Goal: Information Seeking & Learning: Learn about a topic

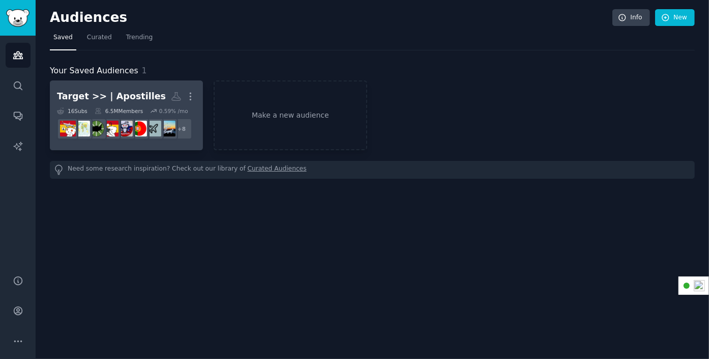
click at [149, 85] on link "Target >> | Apostilles More 16 Sub s 6.5M Members 0.59 % /mo r/PortugalExpats +…" at bounding box center [126, 115] width 153 height 70
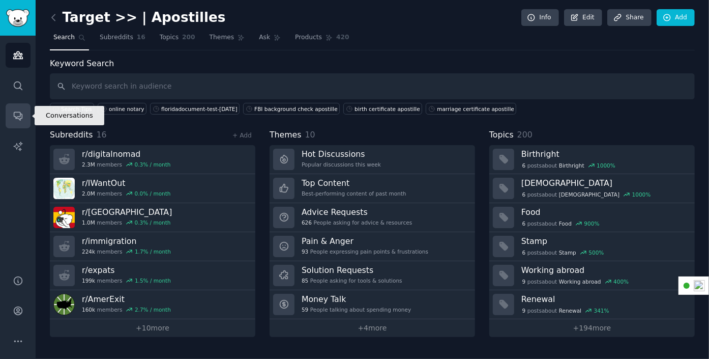
click at [20, 118] on icon "Sidebar" at bounding box center [18, 116] width 8 height 8
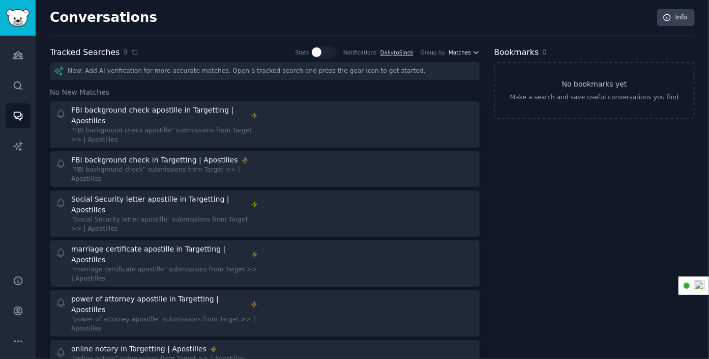
click at [475, 52] on icon "button" at bounding box center [476, 52] width 7 height 7
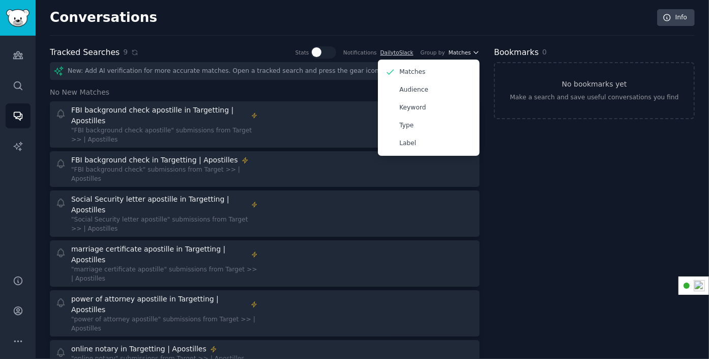
click at [475, 52] on icon "button" at bounding box center [476, 52] width 7 height 7
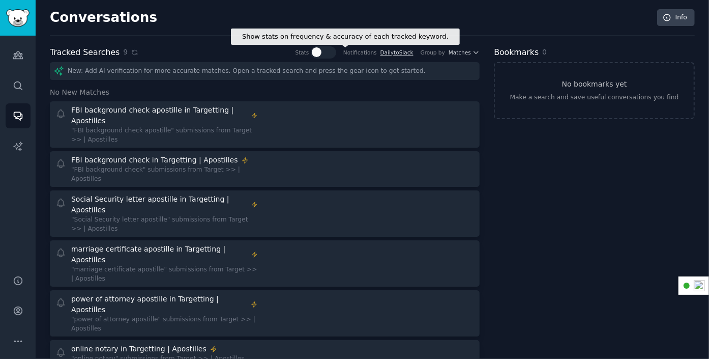
click at [336, 49] on div at bounding box center [323, 52] width 25 height 12
checkbox input "true"
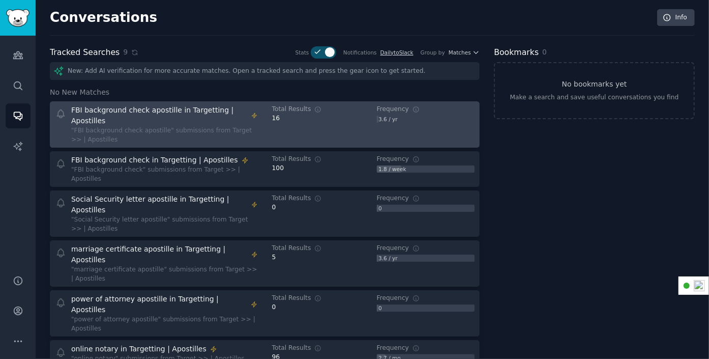
click at [315, 117] on div "16" at bounding box center [321, 118] width 98 height 9
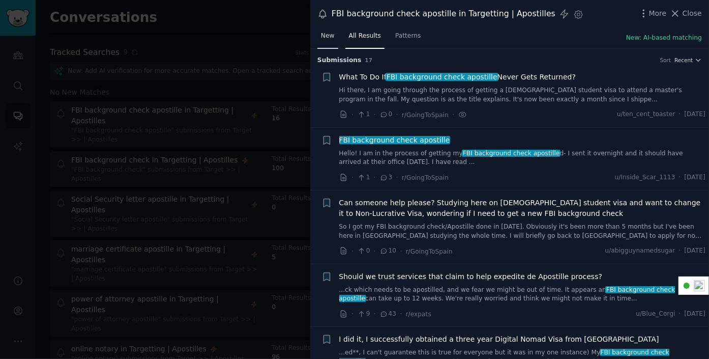
click at [326, 37] on span "New" at bounding box center [328, 36] width 14 height 9
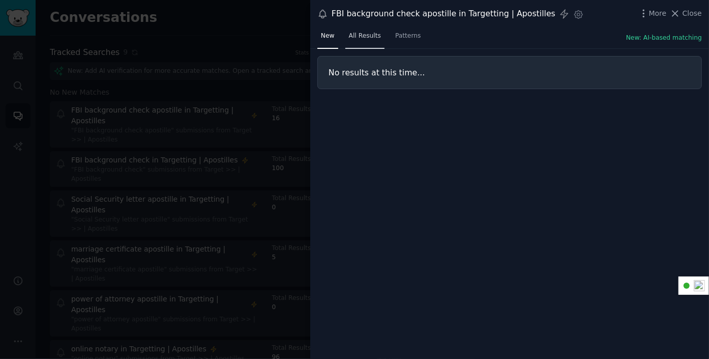
click at [365, 37] on span "All Results" at bounding box center [365, 36] width 32 height 9
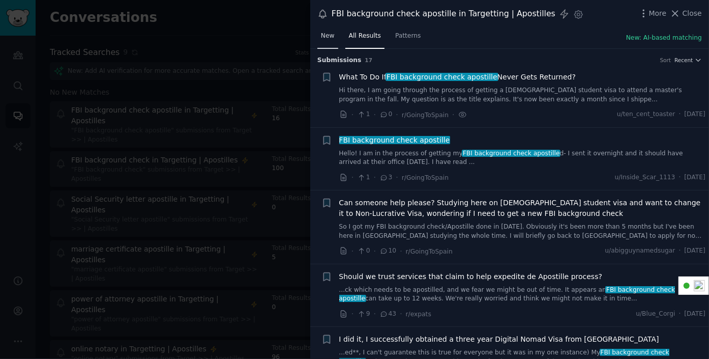
click at [324, 33] on span "New" at bounding box center [328, 36] width 14 height 9
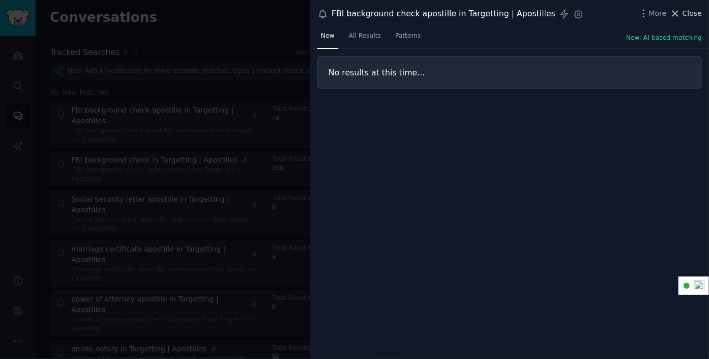
click at [691, 13] on span "Close" at bounding box center [692, 13] width 19 height 11
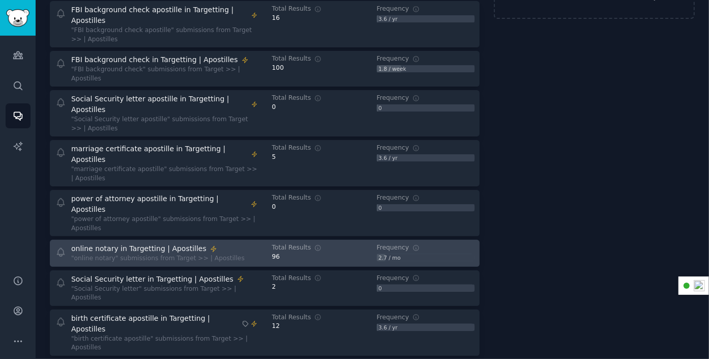
scroll to position [101, 0]
click at [143, 242] on div "online notary in Targetting | Apostilles" at bounding box center [138, 247] width 135 height 11
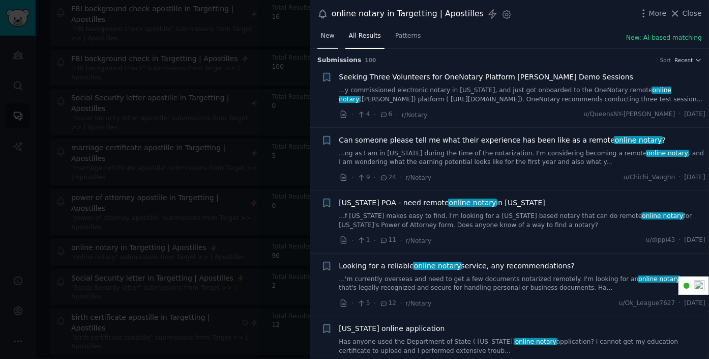
click at [327, 33] on span "New" at bounding box center [328, 36] width 14 height 9
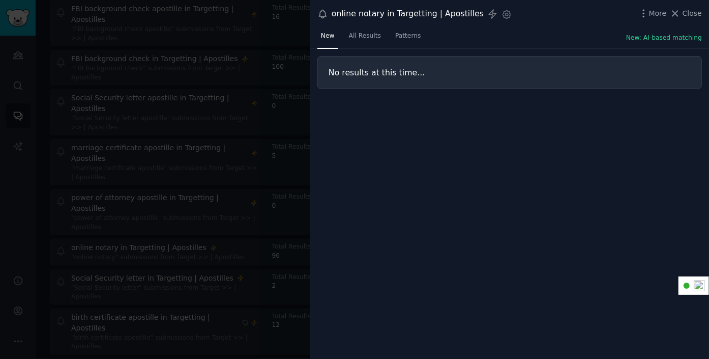
click at [448, 132] on div "No results at this time..." at bounding box center [509, 204] width 399 height 310
click at [687, 14] on span "Close" at bounding box center [692, 13] width 19 height 11
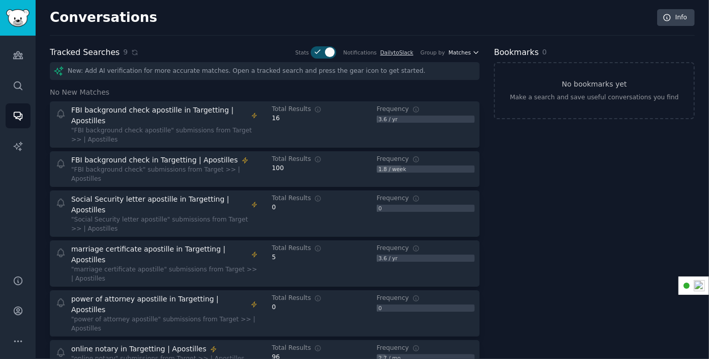
click at [465, 49] on span "Matches" at bounding box center [460, 52] width 22 height 7
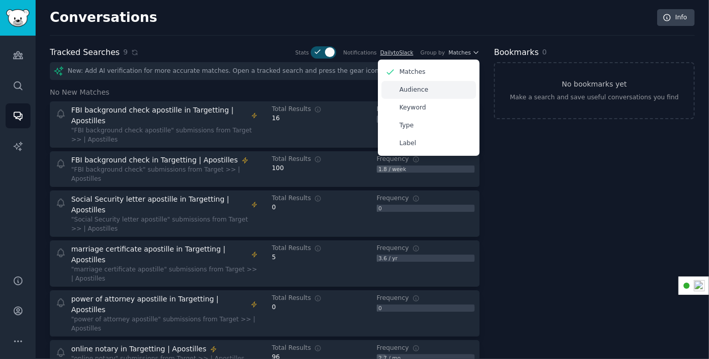
click at [424, 88] on div "Audience" at bounding box center [429, 90] width 95 height 18
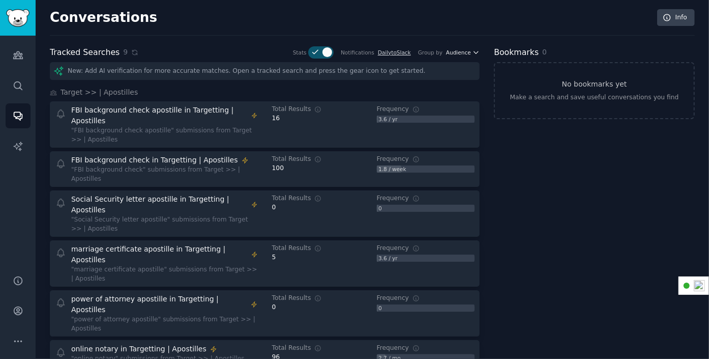
click at [458, 52] on span "Audience" at bounding box center [458, 52] width 25 height 7
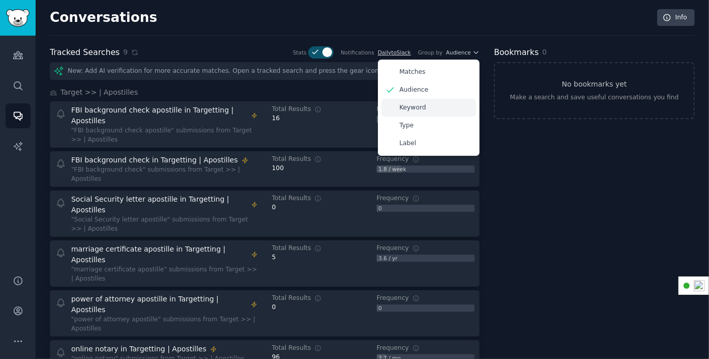
click at [426, 104] on div "Keyword" at bounding box center [429, 108] width 95 height 18
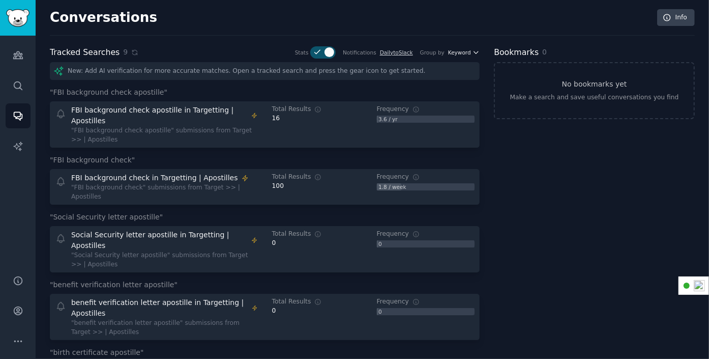
click at [454, 53] on span "Keyword" at bounding box center [459, 52] width 23 height 7
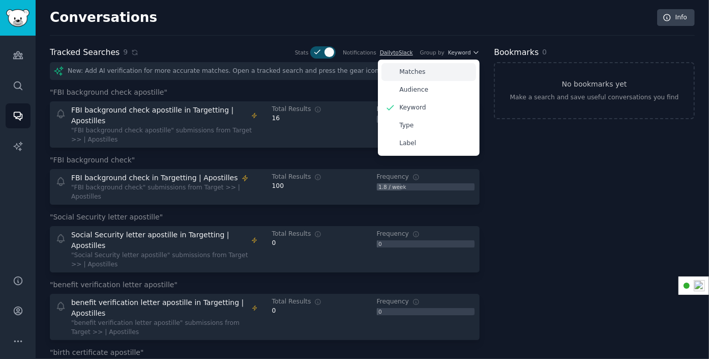
click at [417, 77] on div "Matches" at bounding box center [429, 72] width 95 height 18
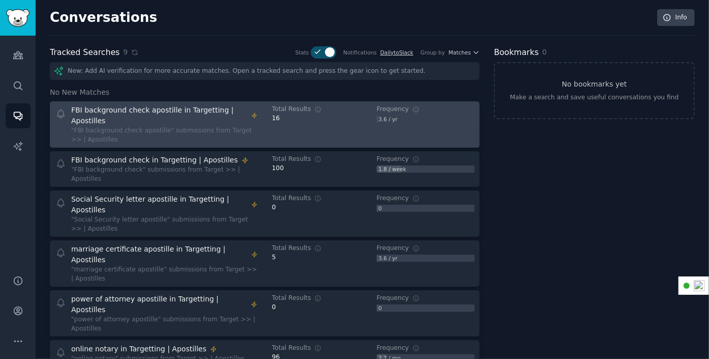
click at [101, 126] on div ""FBI background check apostille" submissions from Target >> | Apostilles" at bounding box center [164, 135] width 187 height 18
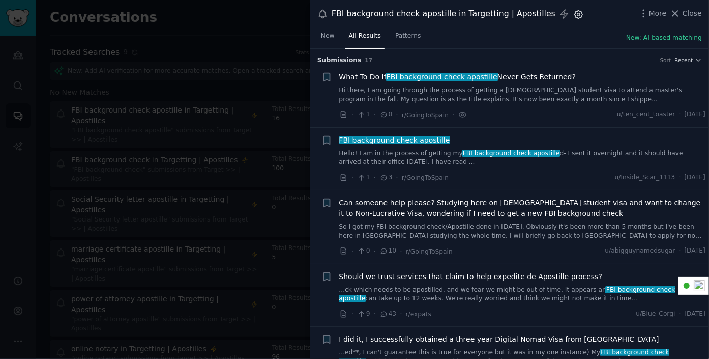
click at [577, 13] on icon "button" at bounding box center [578, 14] width 3 height 3
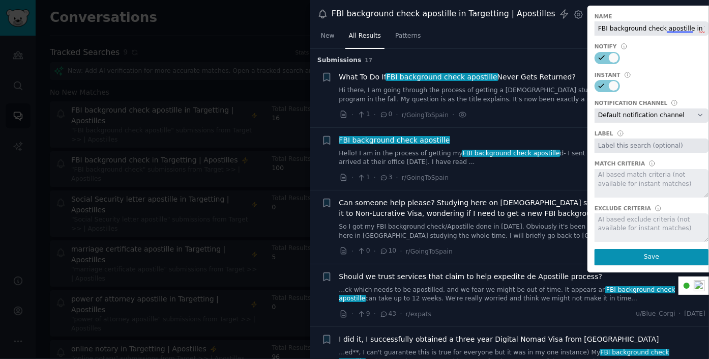
click at [519, 25] on div "FBI background check apostille in Targetting | Apostilles Instant Alerts Settin…" at bounding box center [509, 14] width 399 height 28
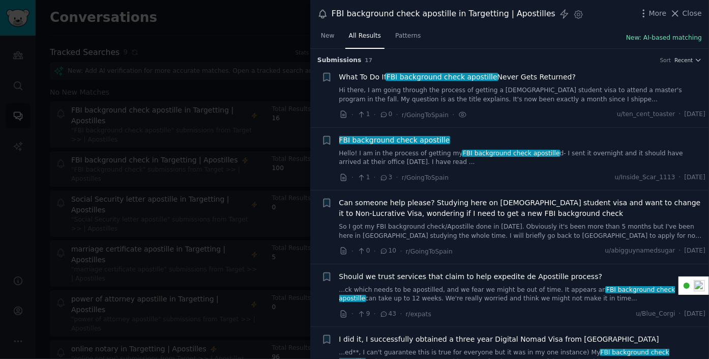
click at [644, 36] on button "New: AI-based matching" at bounding box center [664, 38] width 76 height 9
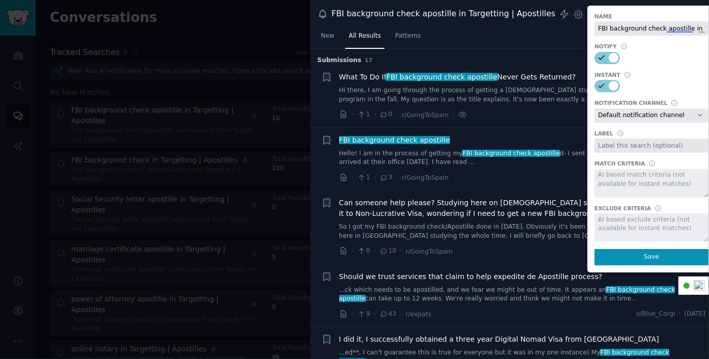
click at [609, 169] on div at bounding box center [652, 183] width 114 height 28
click at [606, 179] on div at bounding box center [652, 183] width 114 height 28
click at [543, 47] on div "New All Results Patterns New: AI-based matching" at bounding box center [509, 38] width 399 height 21
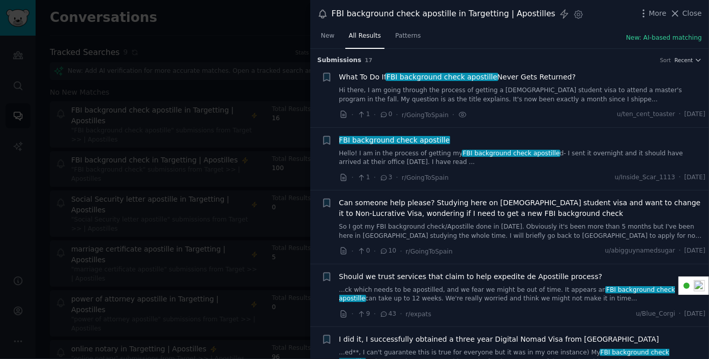
click at [494, 21] on div "FBI background check apostille in Targetting | Apostilles Instant Alerts Settin…" at bounding box center [509, 14] width 399 height 28
click at [691, 10] on span "Close" at bounding box center [692, 13] width 19 height 11
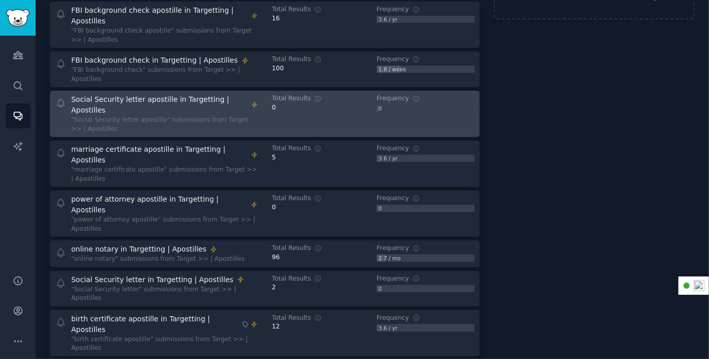
scroll to position [101, 0]
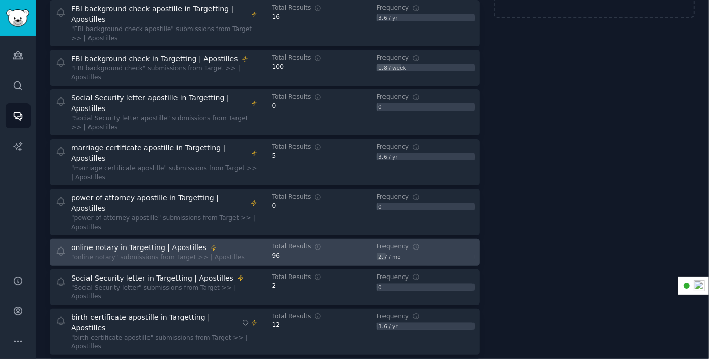
click at [217, 242] on div "online notary in Targetting | Apostilles" at bounding box center [157, 247] width 173 height 11
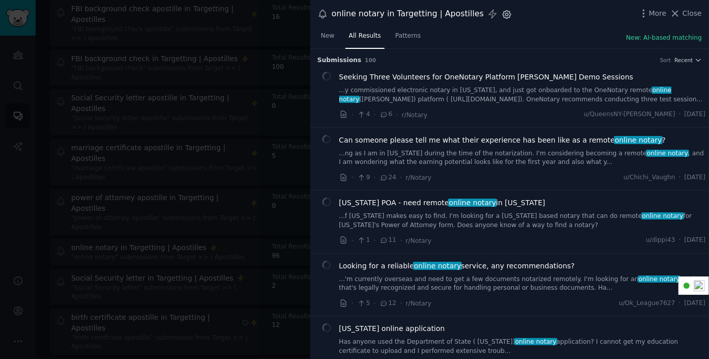
click at [502, 12] on icon "button" at bounding box center [507, 14] width 11 height 11
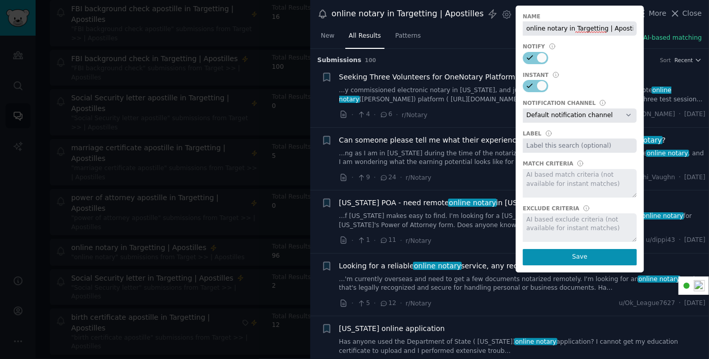
click at [272, 315] on div at bounding box center [354, 179] width 709 height 359
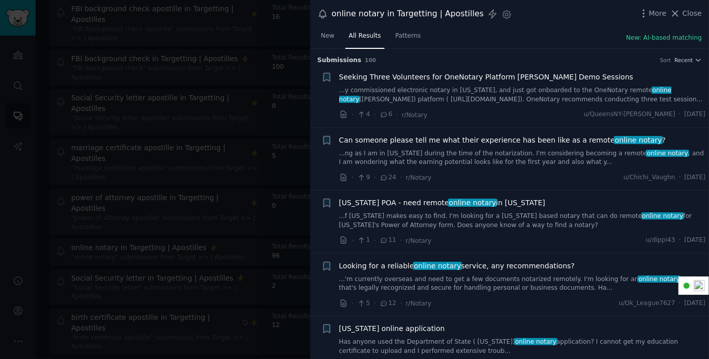
click at [529, 9] on div "online notary in Targetting | Apostilles Settings More Close" at bounding box center [509, 14] width 385 height 14
click at [694, 11] on span "Close" at bounding box center [692, 13] width 19 height 11
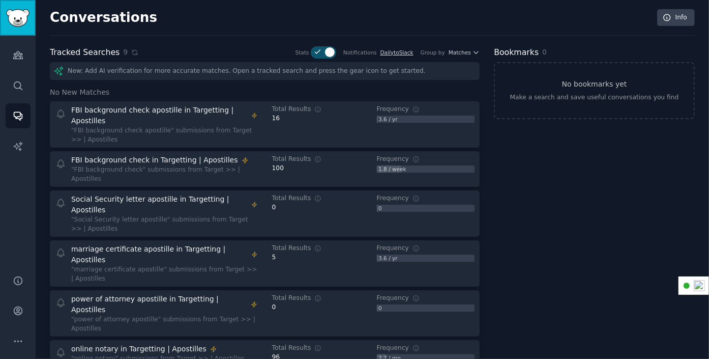
click at [18, 14] on img "Sidebar" at bounding box center [17, 18] width 23 height 18
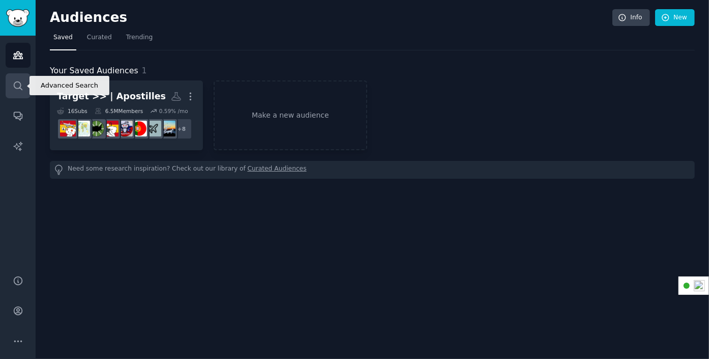
click at [19, 84] on icon "Sidebar" at bounding box center [18, 85] width 11 height 11
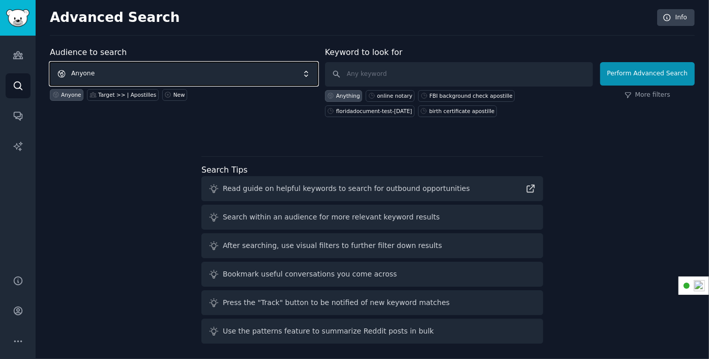
click at [235, 78] on span "Anyone" at bounding box center [184, 73] width 268 height 23
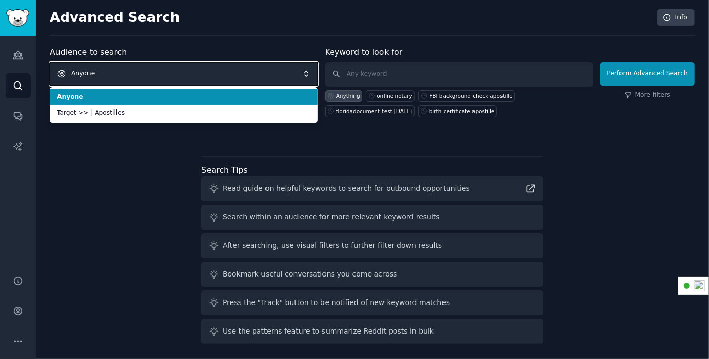
click at [235, 78] on span "Anyone" at bounding box center [184, 73] width 268 height 23
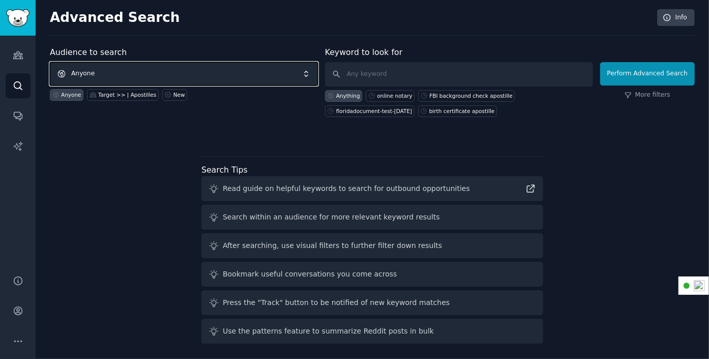
click at [187, 69] on span "Anyone" at bounding box center [184, 73] width 268 height 23
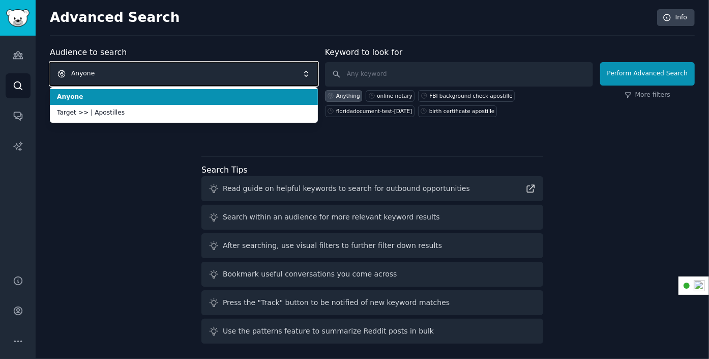
click at [187, 69] on span "Anyone" at bounding box center [184, 73] width 268 height 23
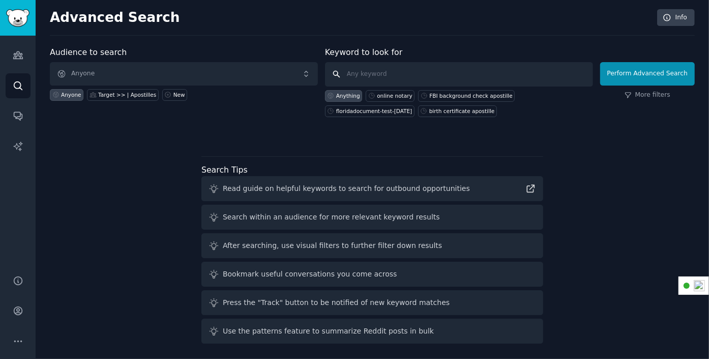
click at [413, 69] on input "text" at bounding box center [459, 74] width 268 height 24
type input "international notary"
click button "Perform Advanced Search" at bounding box center [647, 73] width 95 height 23
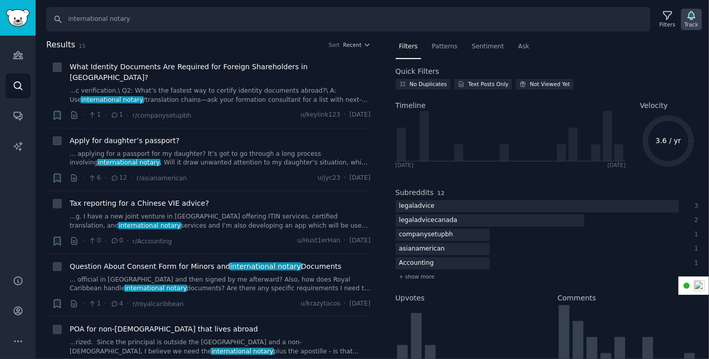
click at [695, 21] on div "Track" at bounding box center [692, 24] width 14 height 7
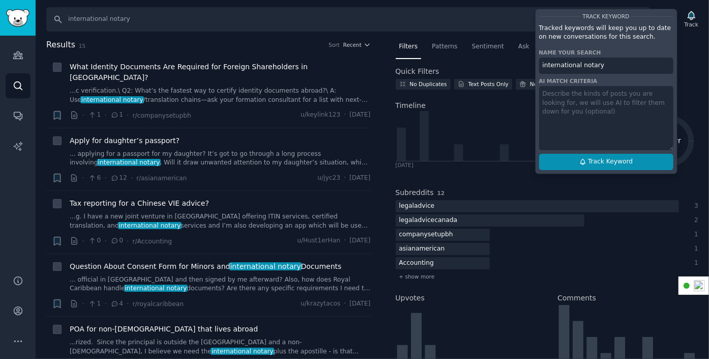
click at [592, 162] on span "Track Keyword" at bounding box center [610, 161] width 45 height 9
type input "international notary"
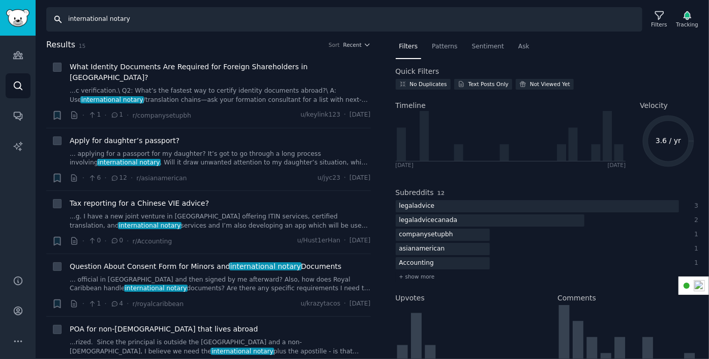
click at [151, 19] on input "international notary" at bounding box center [344, 19] width 596 height 24
click at [150, 19] on input "international notary" at bounding box center [344, 19] width 596 height 24
click at [155, 19] on input "international notary" at bounding box center [344, 19] width 596 height 24
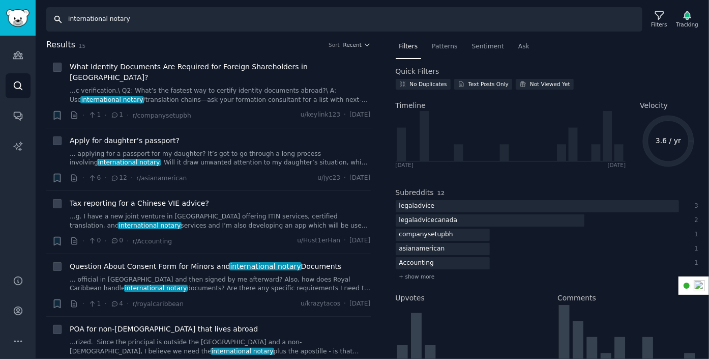
drag, startPoint x: 152, startPoint y: 19, endPoint x: 58, endPoint y: 22, distance: 93.7
click at [58, 22] on input "international notary" at bounding box center [344, 19] width 596 height 24
type input "virtual notary"
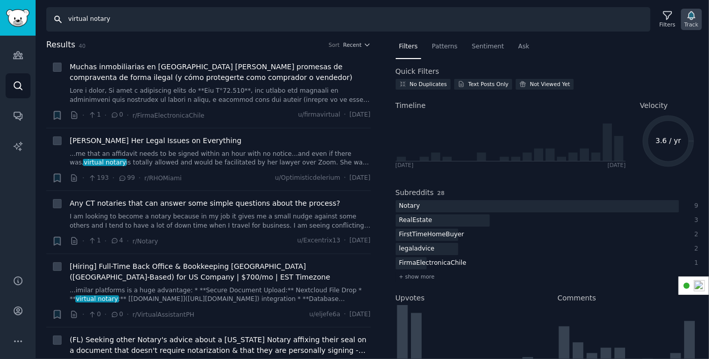
click at [693, 15] on icon "button" at bounding box center [691, 16] width 7 height 8
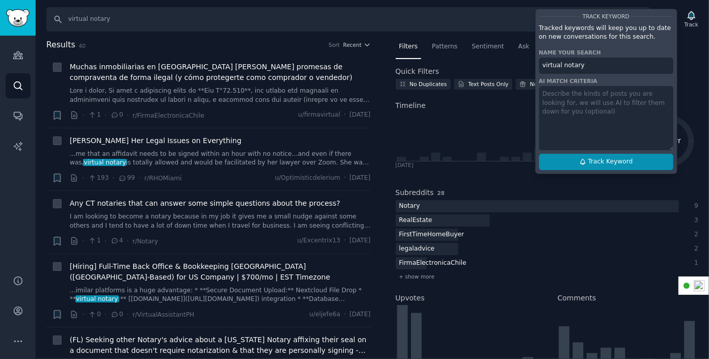
click at [618, 162] on span "Track Keyword" at bounding box center [610, 161] width 45 height 9
type input "virtual notary"
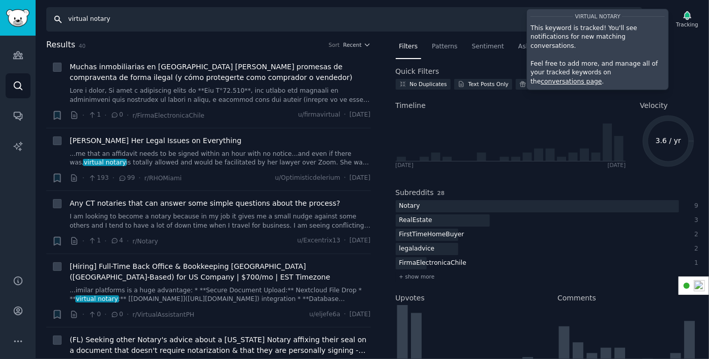
click at [129, 19] on input "virtual notary" at bounding box center [344, 19] width 596 height 24
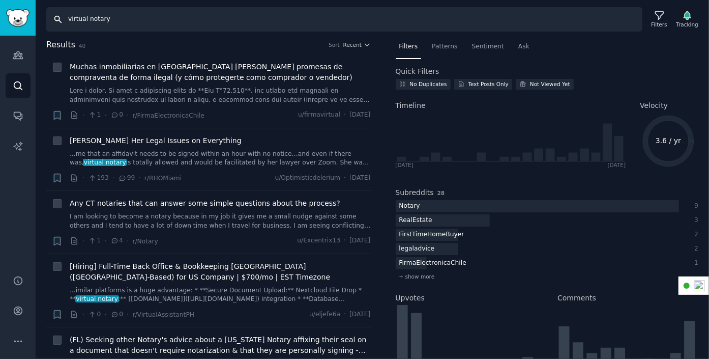
click at [129, 19] on input "virtual notary" at bounding box center [344, 19] width 596 height 24
type input "remote online notary [PERSON_NAME]"
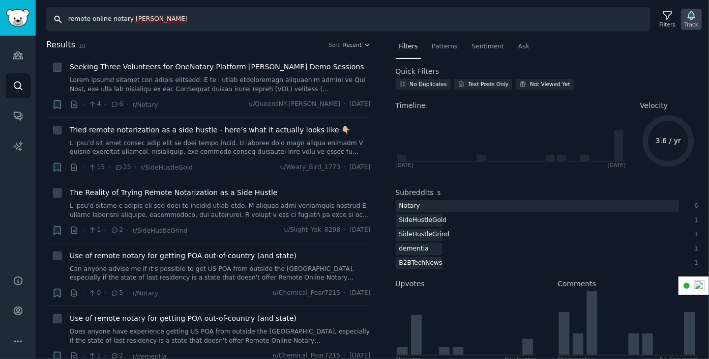
click at [690, 18] on icon "button" at bounding box center [691, 15] width 11 height 11
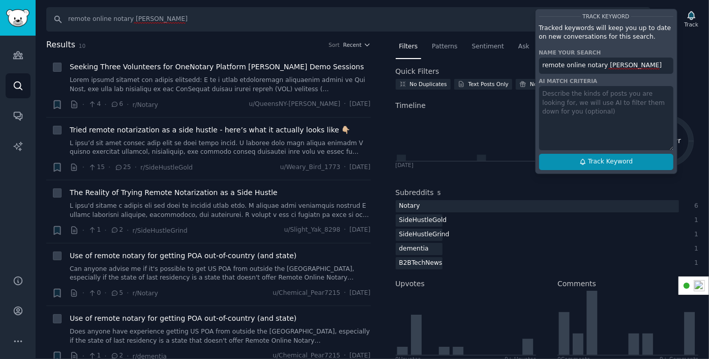
click at [602, 163] on span "Track Keyword" at bounding box center [610, 161] width 45 height 9
type input "remote online notary [PERSON_NAME]"
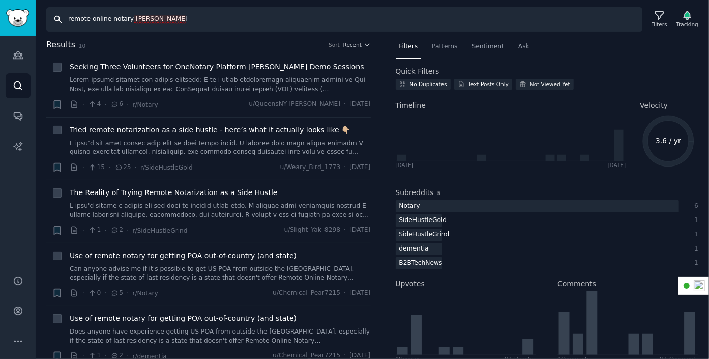
click at [161, 20] on input "remote online notary [PERSON_NAME]" at bounding box center [344, 19] width 596 height 24
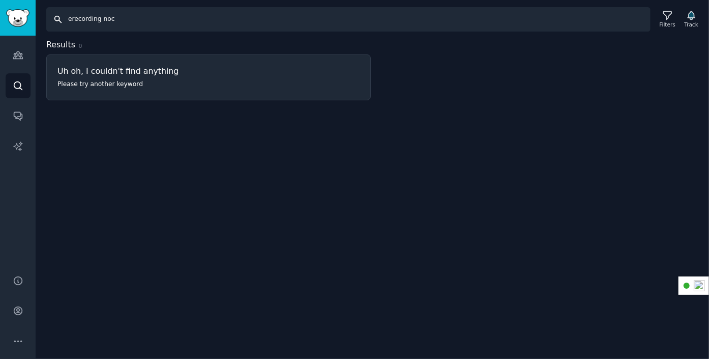
drag, startPoint x: 144, startPoint y: 19, endPoint x: 33, endPoint y: 22, distance: 111.5
click at [33, 22] on div "Audiences Search Conversations AI Reports Help Account More Search erecording n…" at bounding box center [354, 179] width 709 height 359
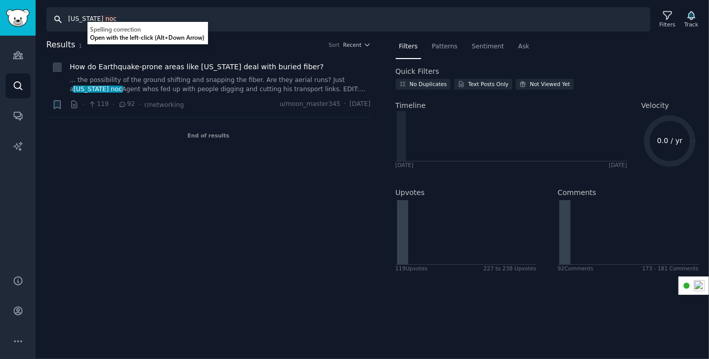
click at [109, 18] on input "[US_STATE] noc" at bounding box center [348, 19] width 604 height 24
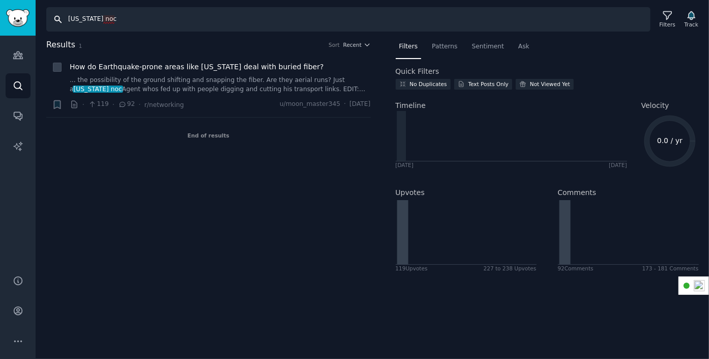
drag, startPoint x: 109, startPoint y: 18, endPoint x: 56, endPoint y: 18, distance: 52.9
click at [56, 18] on input "[US_STATE] noc" at bounding box center [348, 19] width 604 height 24
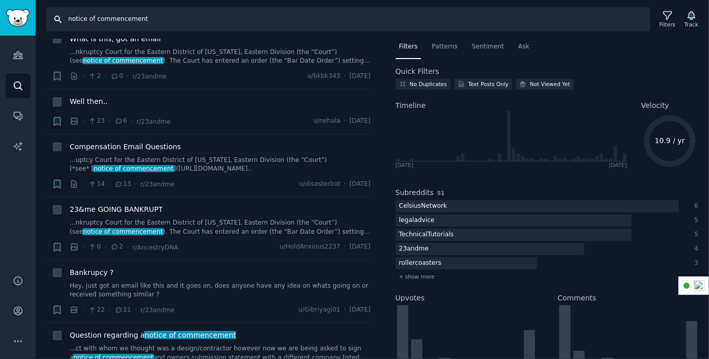
scroll to position [203, 0]
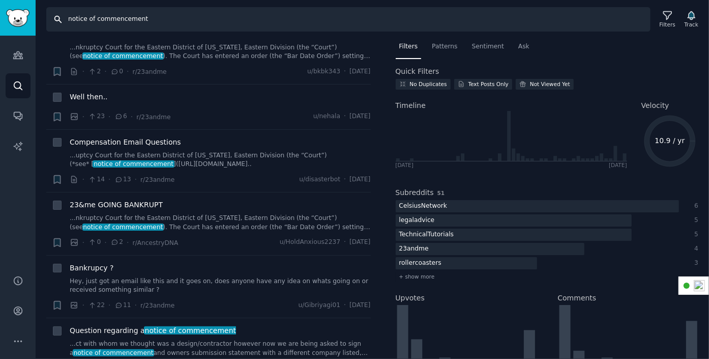
click at [171, 19] on input "notice of commencement" at bounding box center [348, 19] width 604 height 24
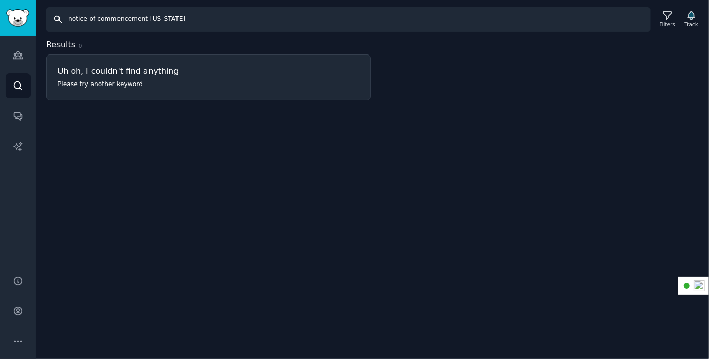
drag, startPoint x: 197, startPoint y: 16, endPoint x: 63, endPoint y: 17, distance: 133.8
click at [63, 17] on input "notice of commencement [US_STATE]" at bounding box center [348, 19] width 604 height 24
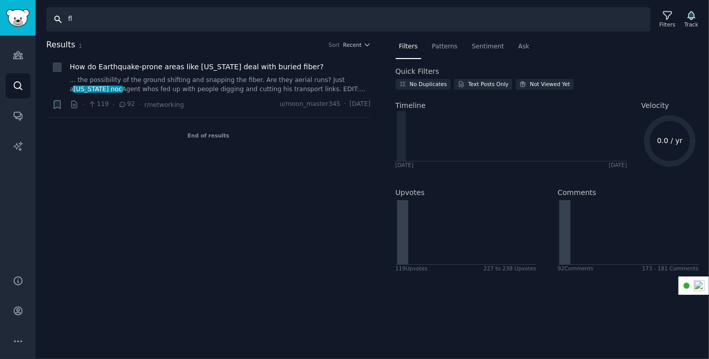
type input "f"
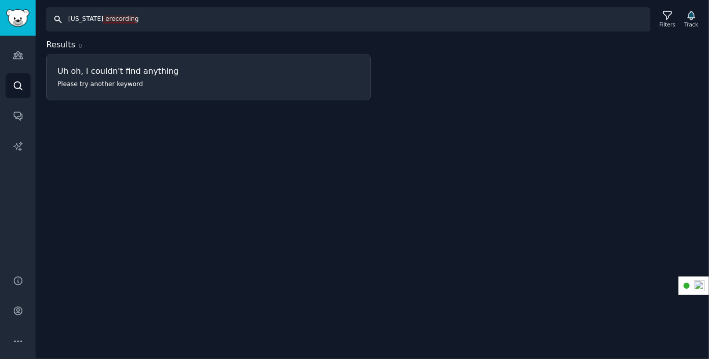
drag, startPoint x: 143, startPoint y: 15, endPoint x: 60, endPoint y: 18, distance: 83.0
click at [60, 18] on input "[US_STATE] erecording" at bounding box center [348, 19] width 604 height 24
type input "[US_STATE] electronic recording"
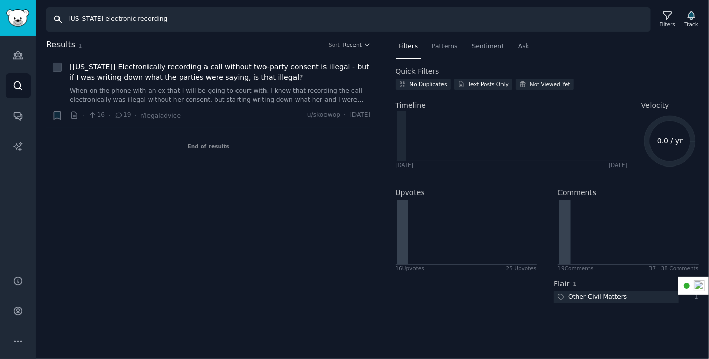
drag, startPoint x: 174, startPoint y: 20, endPoint x: 57, endPoint y: 20, distance: 116.5
click at [57, 20] on input "[US_STATE] electronic recording" at bounding box center [348, 19] width 604 height 24
click at [119, 20] on input "Search" at bounding box center [348, 19] width 604 height 24
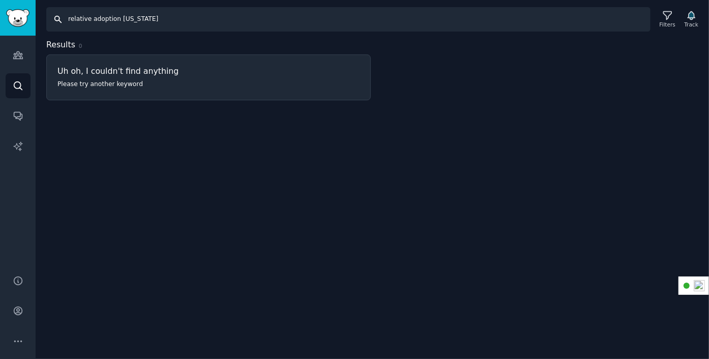
drag, startPoint x: 198, startPoint y: 18, endPoint x: 63, endPoint y: 22, distance: 135.9
click at [63, 22] on input "relative adoption [US_STATE]" at bounding box center [348, 19] width 604 height 24
type input "a"
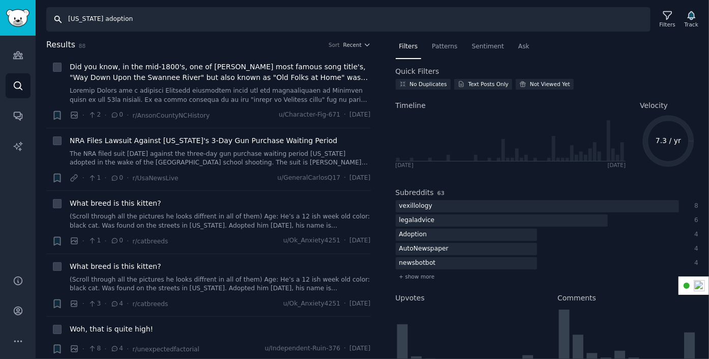
click at [84, 15] on input "[US_STATE] adoption" at bounding box center [348, 19] width 604 height 24
type input "[US_STATE] grandchild adoption"
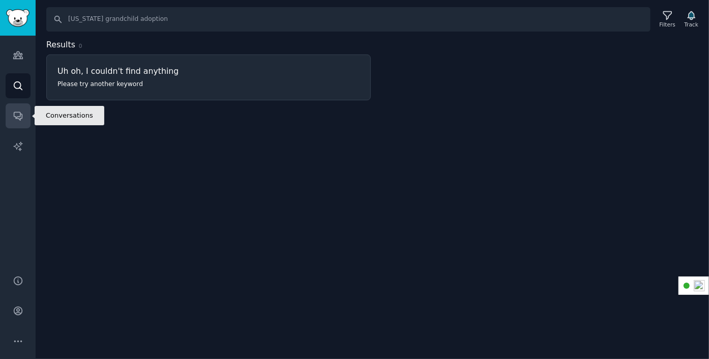
click at [17, 114] on icon "Sidebar" at bounding box center [18, 115] width 11 height 11
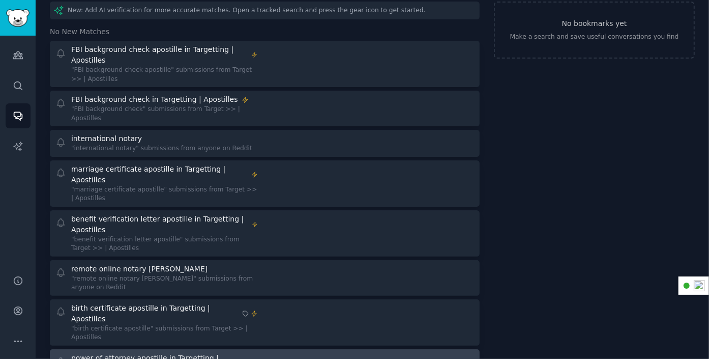
scroll to position [206, 0]
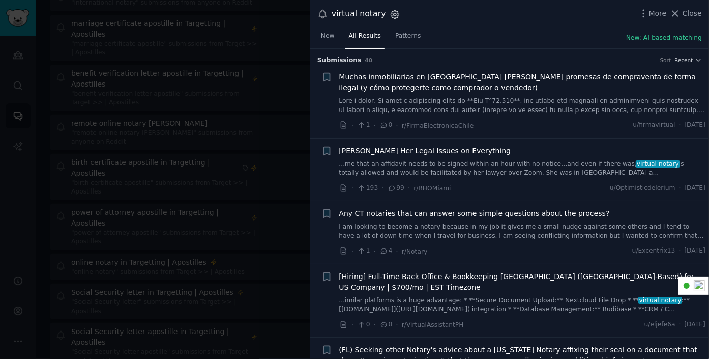
click at [393, 15] on icon "button" at bounding box center [395, 14] width 8 height 8
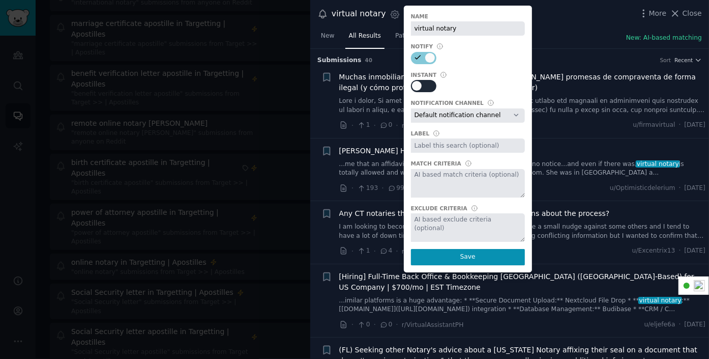
click at [425, 86] on div at bounding box center [427, 86] width 5 height 10
checkbox input "true"
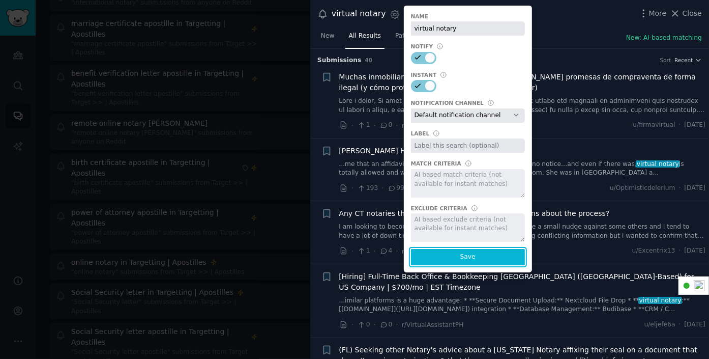
click at [451, 258] on button "Save" at bounding box center [468, 257] width 114 height 16
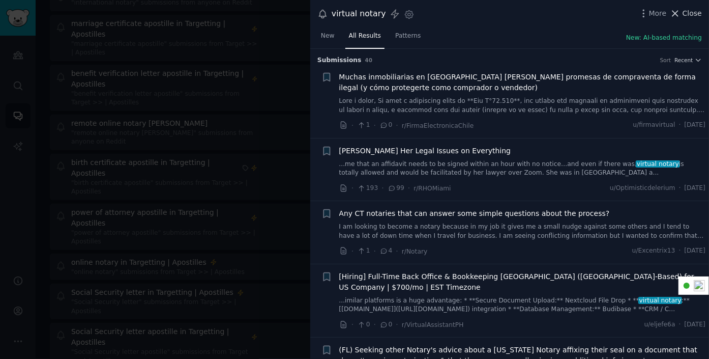
click at [689, 13] on span "Close" at bounding box center [692, 13] width 19 height 11
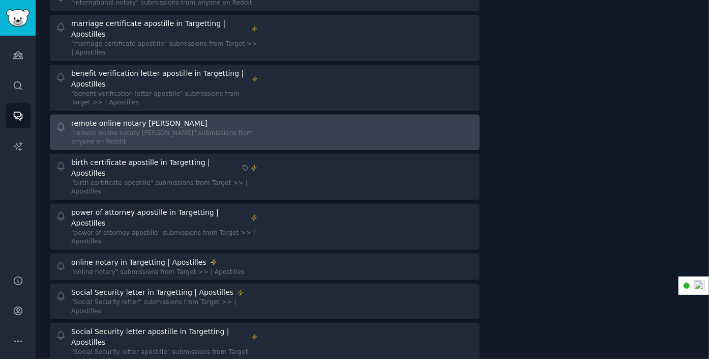
click at [211, 118] on div "remote online notary [PERSON_NAME]" at bounding box center [164, 123] width 187 height 11
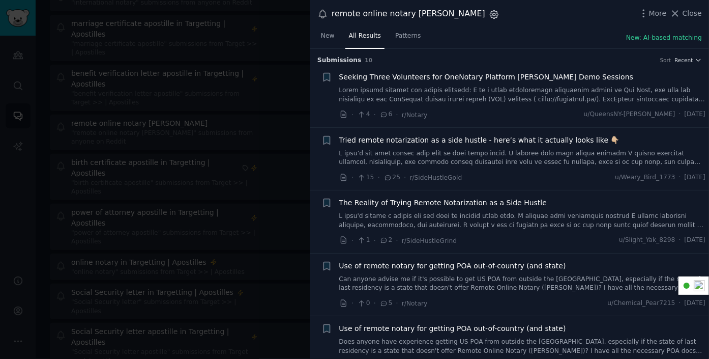
click at [489, 15] on icon "button" at bounding box center [494, 14] width 11 height 11
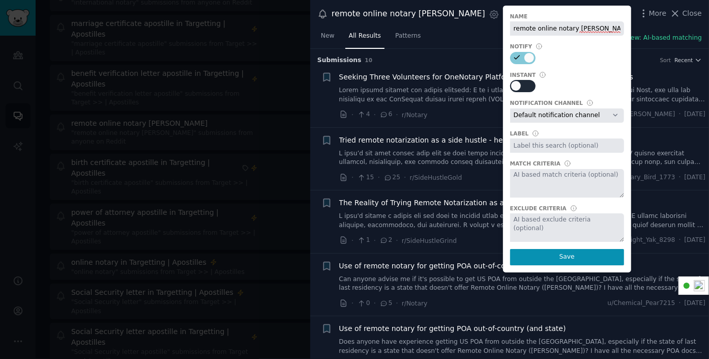
click at [525, 89] on div at bounding box center [527, 86] width 5 height 10
checkbox input "true"
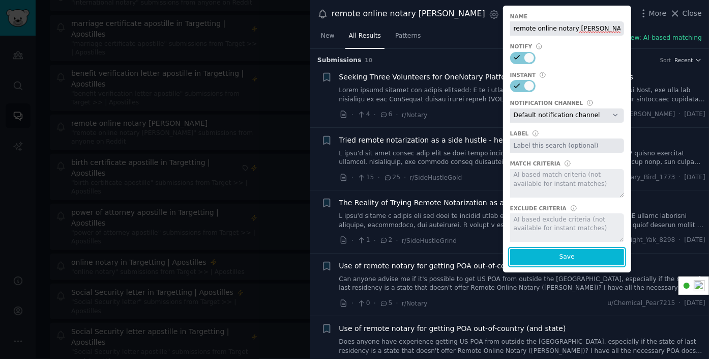
click at [510, 254] on button "Save" at bounding box center [567, 257] width 114 height 16
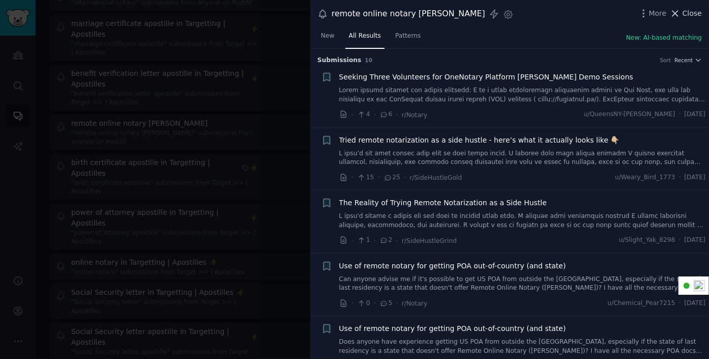
click at [692, 13] on span "Close" at bounding box center [692, 13] width 19 height 11
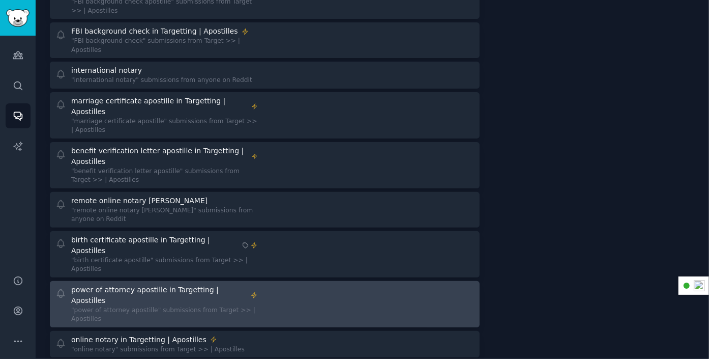
scroll to position [104, 0]
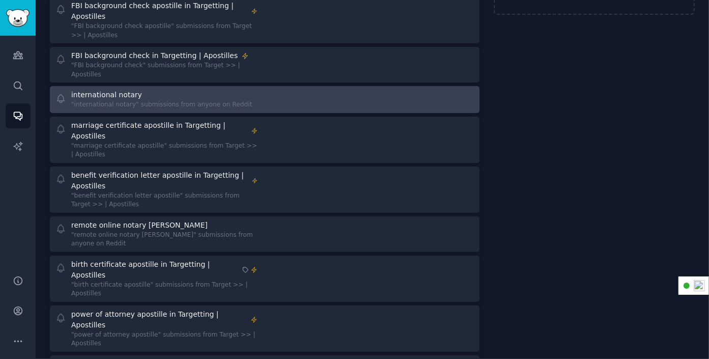
click at [171, 100] on div ""international notary" submissions from anyone on Reddit" at bounding box center [161, 104] width 181 height 9
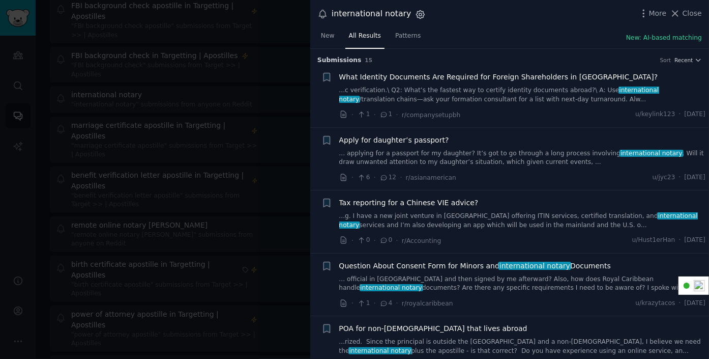
click at [416, 13] on icon "button" at bounding box center [420, 14] width 8 height 8
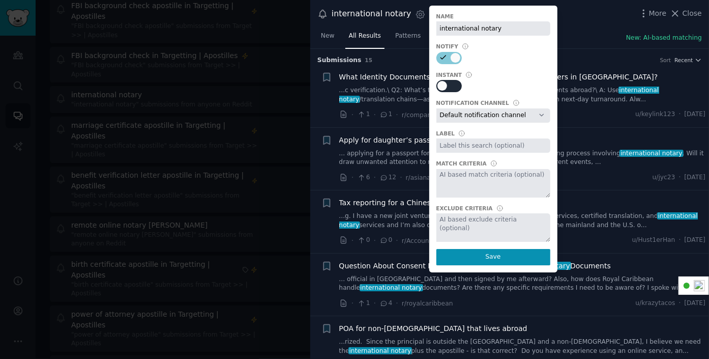
click at [450, 88] on div at bounding box center [448, 86] width 25 height 12
checkbox input "true"
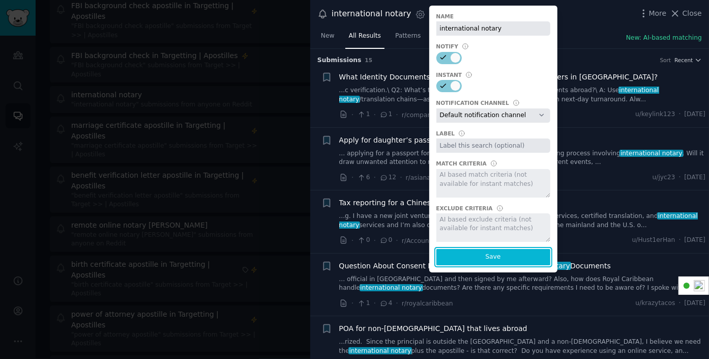
click at [473, 257] on button "Save" at bounding box center [493, 257] width 114 height 16
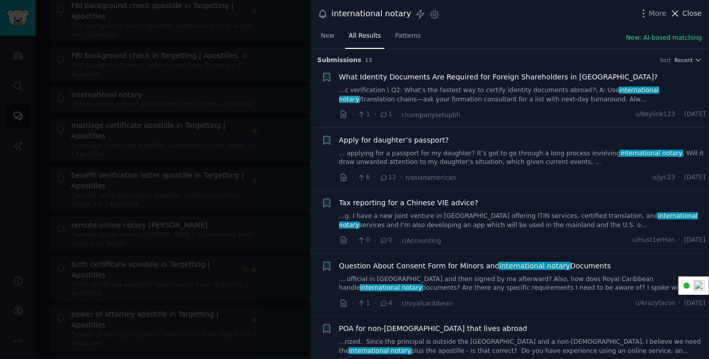
click at [696, 13] on span "Close" at bounding box center [692, 13] width 19 height 11
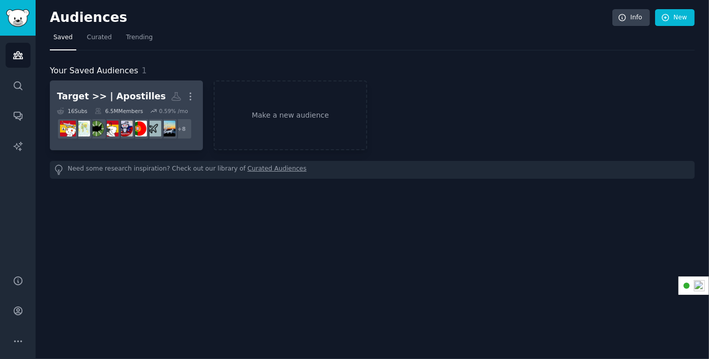
click at [84, 83] on link "Target >> | Apostilles More 16 Sub s 6.5M Members 0.59 % /mo + 8" at bounding box center [126, 115] width 153 height 70
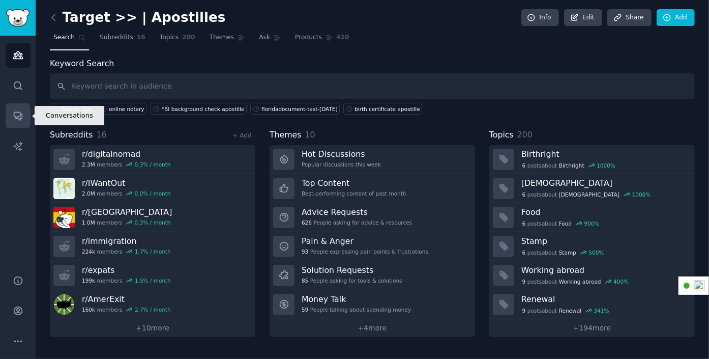
click at [22, 114] on icon "Sidebar" at bounding box center [18, 115] width 11 height 11
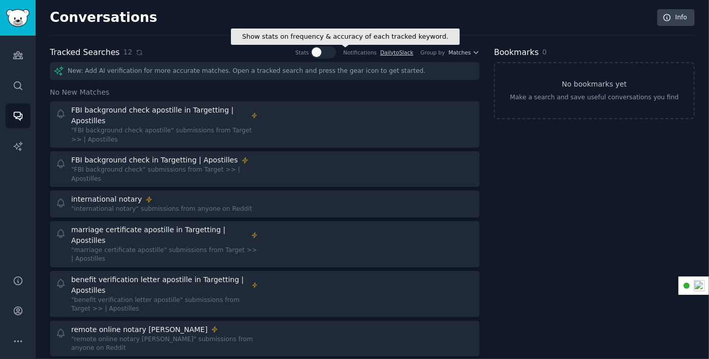
click at [336, 51] on div at bounding box center [323, 52] width 25 height 12
checkbox input "true"
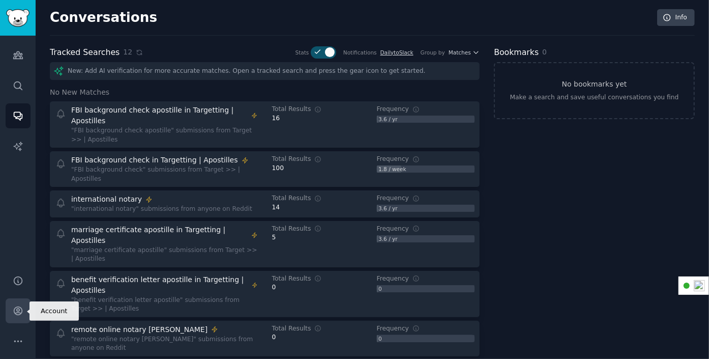
click at [16, 309] on icon "Sidebar" at bounding box center [18, 311] width 8 height 8
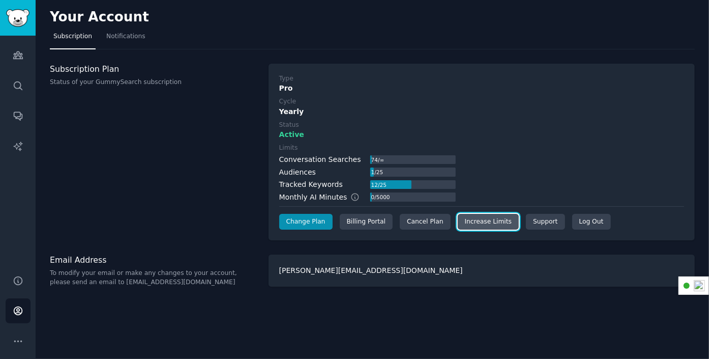
click at [478, 221] on link "Increase Limits" at bounding box center [489, 222] width 62 height 16
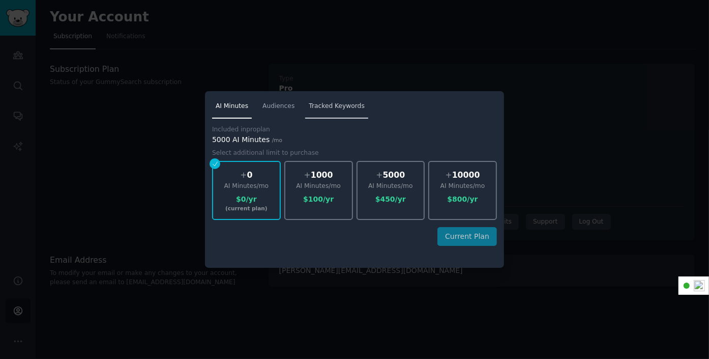
click at [322, 102] on span "Tracked Keywords" at bounding box center [337, 106] width 56 height 9
click at [122, 152] on div at bounding box center [354, 179] width 709 height 359
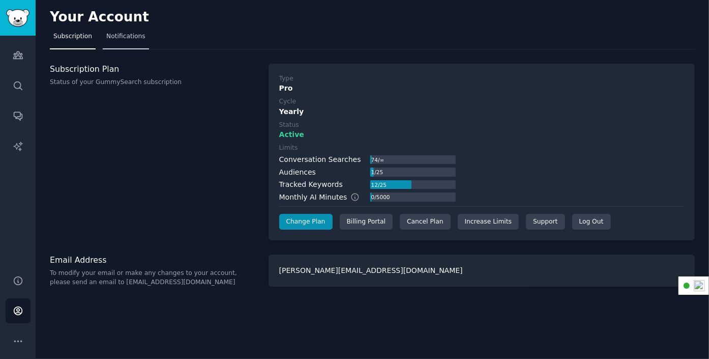
click at [114, 36] on span "Notifications" at bounding box center [125, 36] width 39 height 9
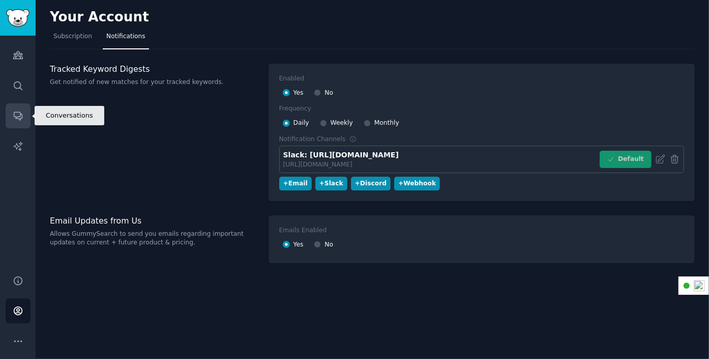
click at [19, 115] on icon "Sidebar" at bounding box center [18, 115] width 11 height 11
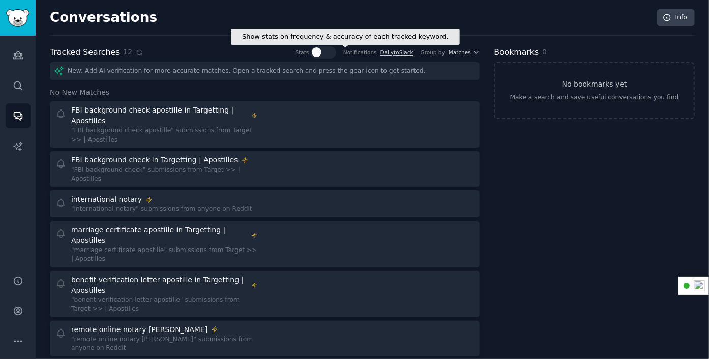
click at [330, 53] on div at bounding box center [327, 52] width 5 height 10
checkbox input "true"
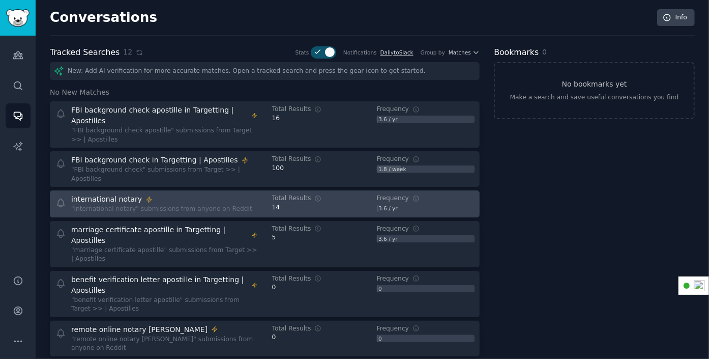
click at [184, 194] on div "international notary" at bounding box center [161, 199] width 181 height 11
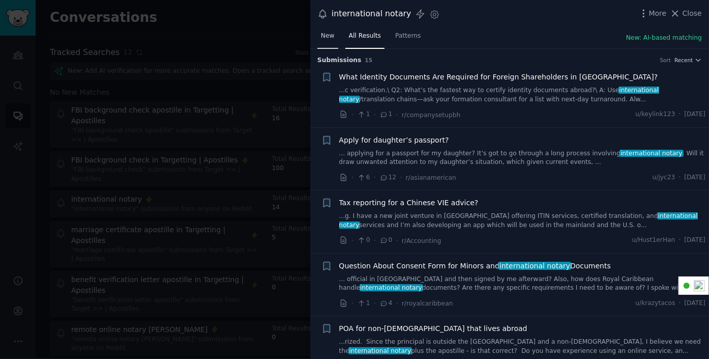
click at [331, 36] on span "New" at bounding box center [328, 36] width 14 height 9
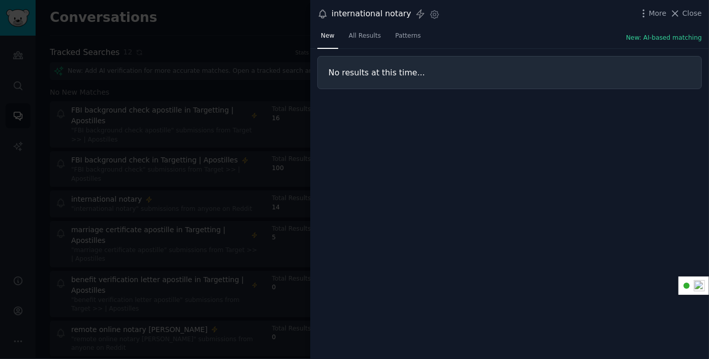
click at [260, 38] on div at bounding box center [354, 179] width 709 height 359
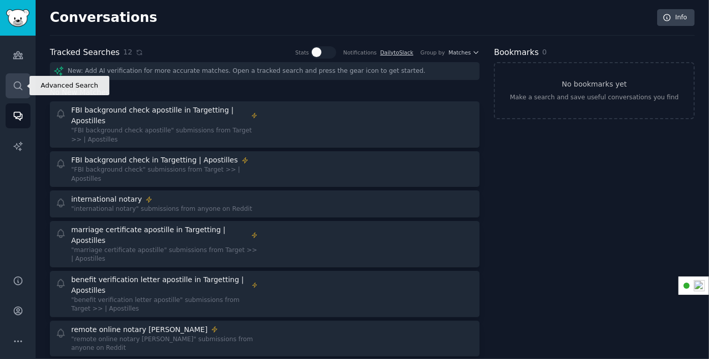
click at [14, 83] on icon "Sidebar" at bounding box center [18, 85] width 8 height 8
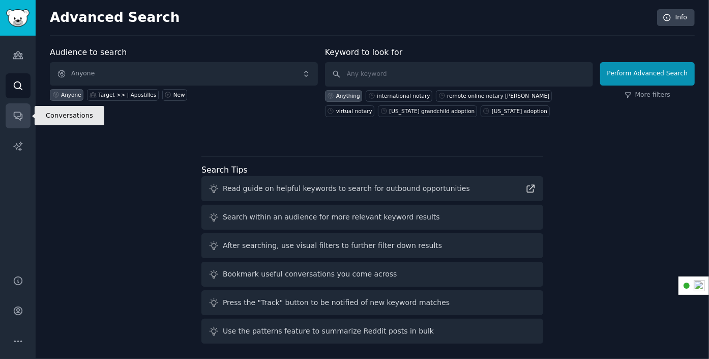
click at [17, 118] on icon "Sidebar" at bounding box center [18, 115] width 11 height 11
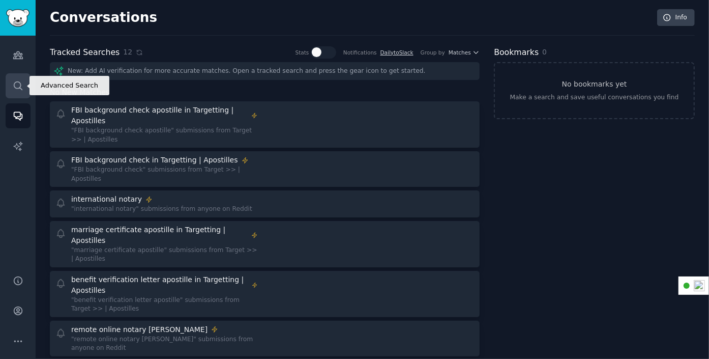
click at [19, 86] on icon "Sidebar" at bounding box center [18, 85] width 11 height 11
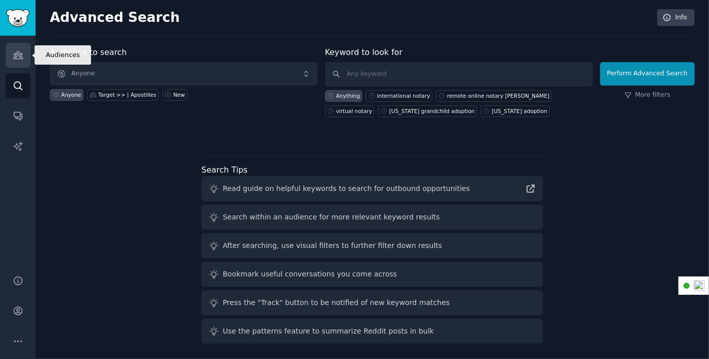
click at [19, 52] on icon "Sidebar" at bounding box center [17, 55] width 9 height 7
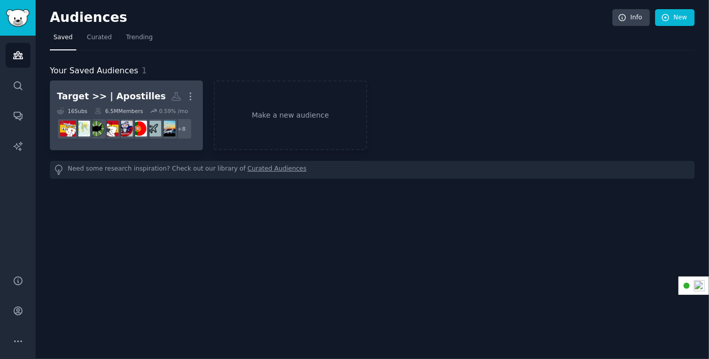
click at [89, 88] on h2 "Target >> | Apostilles More" at bounding box center [126, 97] width 139 height 18
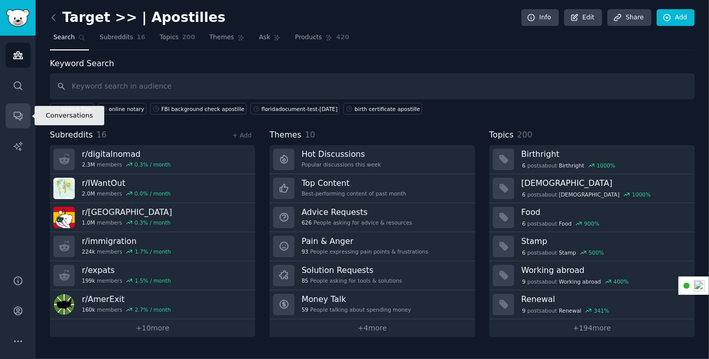
click at [19, 114] on icon "Sidebar" at bounding box center [18, 116] width 8 height 8
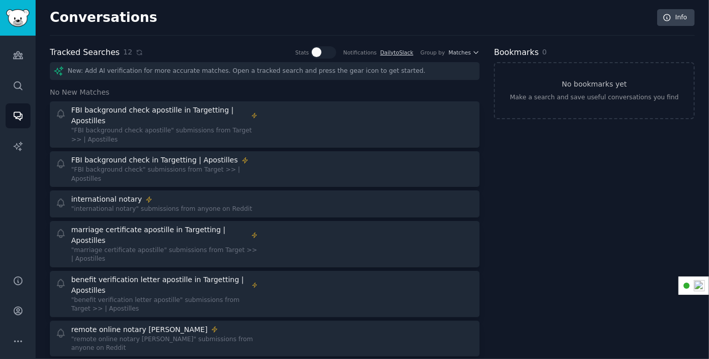
click at [366, 50] on div "Notifications" at bounding box center [360, 52] width 34 height 7
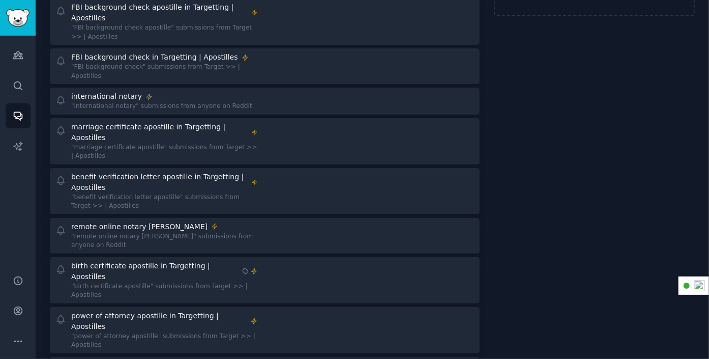
scroll to position [53, 0]
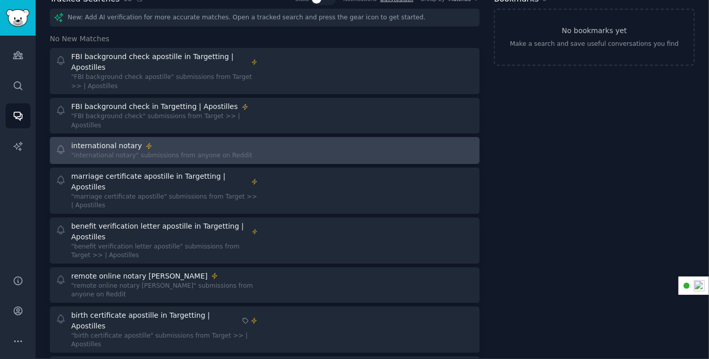
click at [206, 140] on div "international notary" at bounding box center [161, 145] width 181 height 11
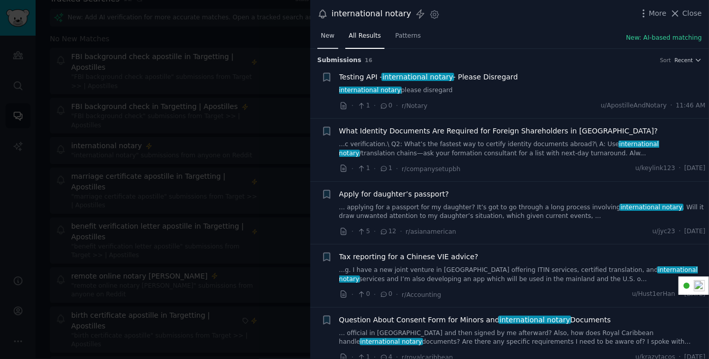
click at [327, 36] on span "New" at bounding box center [328, 36] width 14 height 9
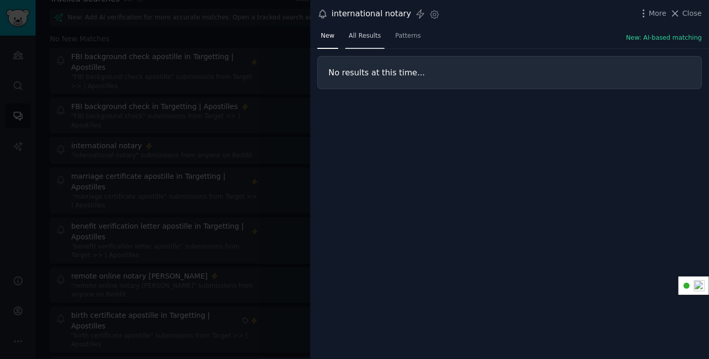
click at [362, 38] on span "All Results" at bounding box center [365, 36] width 32 height 9
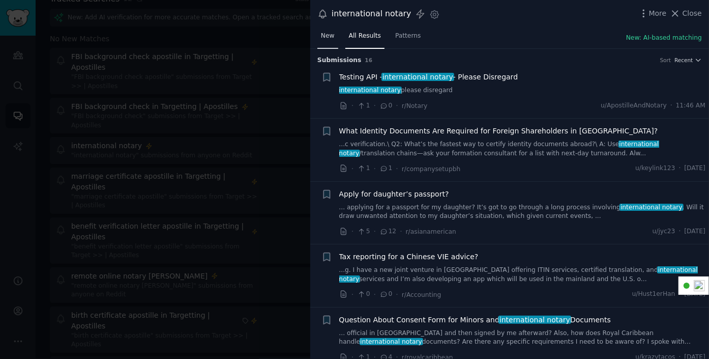
click at [325, 34] on span "New" at bounding box center [328, 36] width 14 height 9
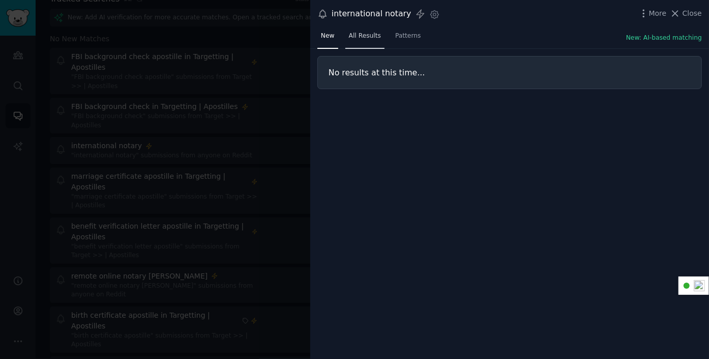
click at [360, 36] on span "All Results" at bounding box center [365, 36] width 32 height 9
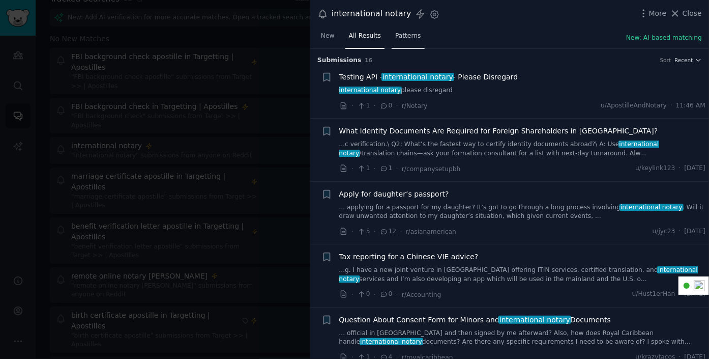
click at [402, 35] on span "Patterns" at bounding box center [407, 36] width 25 height 9
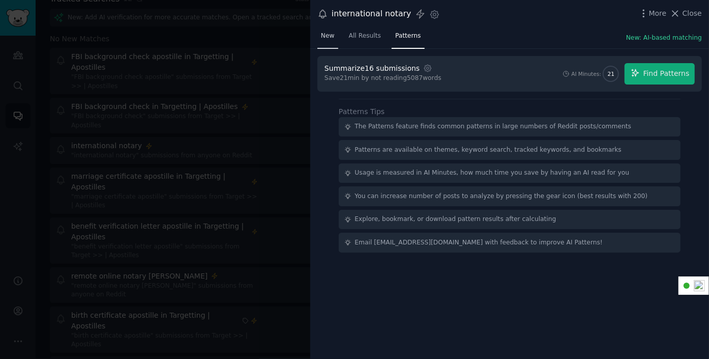
click at [326, 32] on span "New" at bounding box center [328, 36] width 14 height 9
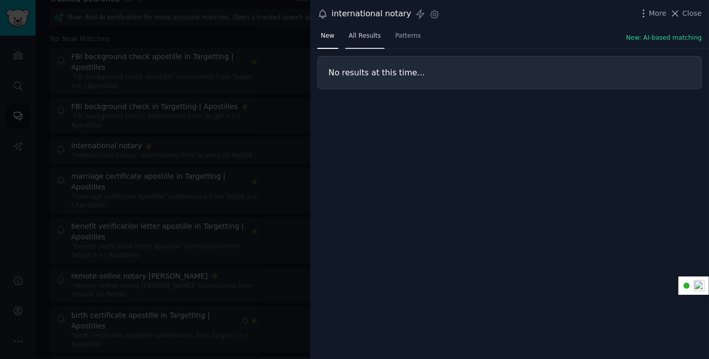
click at [370, 35] on span "All Results" at bounding box center [365, 36] width 32 height 9
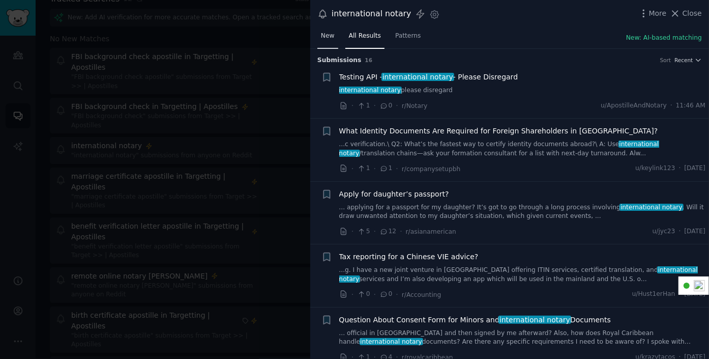
click at [331, 33] on span "New" at bounding box center [328, 36] width 14 height 9
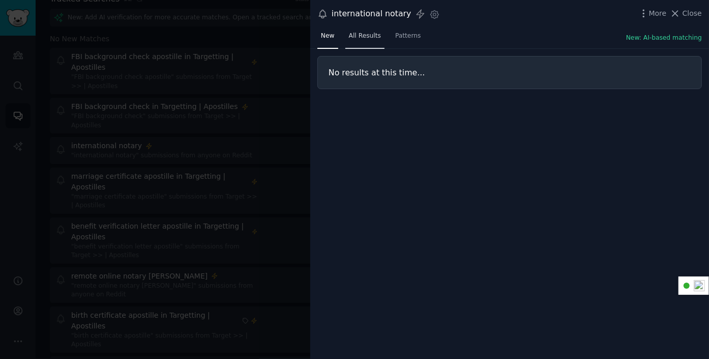
click at [369, 34] on span "All Results" at bounding box center [365, 36] width 32 height 9
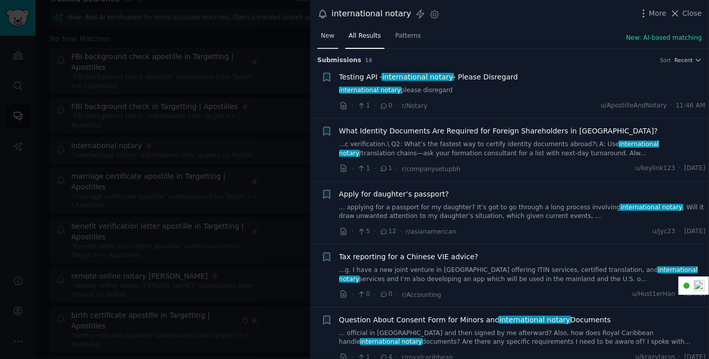
click at [325, 37] on span "New" at bounding box center [328, 36] width 14 height 9
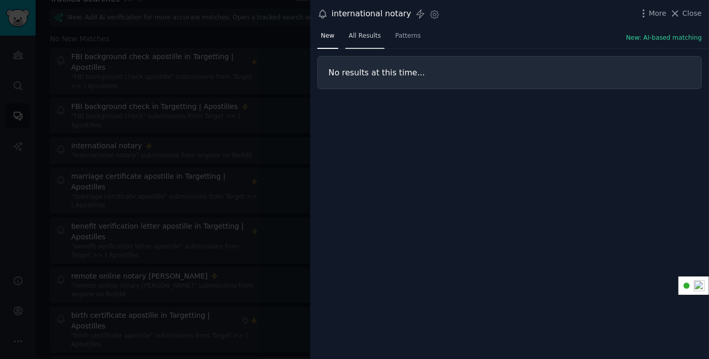
click at [367, 36] on span "All Results" at bounding box center [365, 36] width 32 height 9
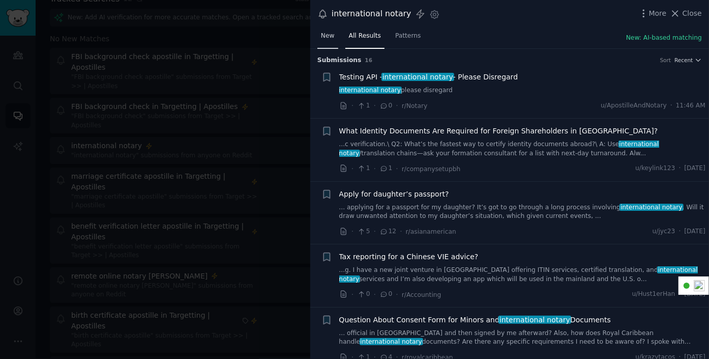
click at [323, 32] on span "New" at bounding box center [328, 36] width 14 height 9
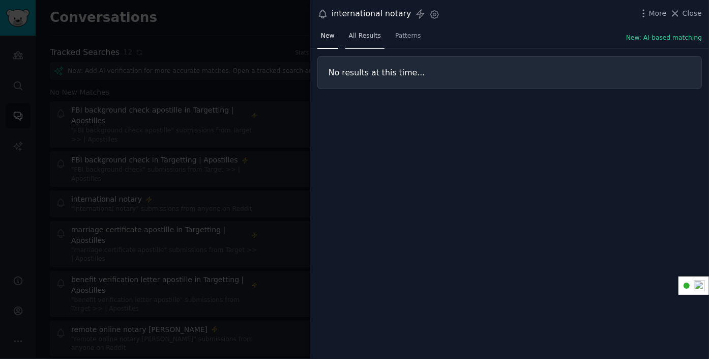
click at [362, 39] on span "All Results" at bounding box center [365, 36] width 32 height 9
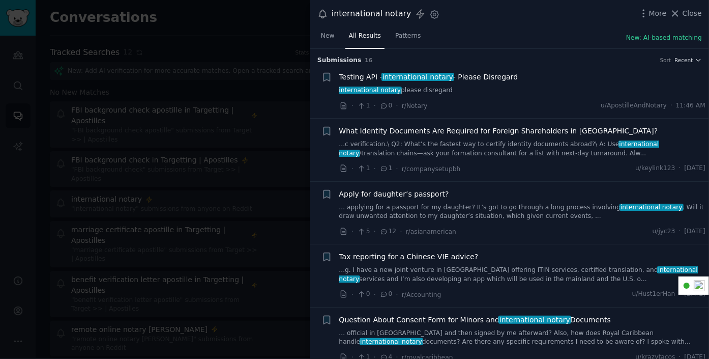
click at [270, 18] on div at bounding box center [354, 179] width 709 height 359
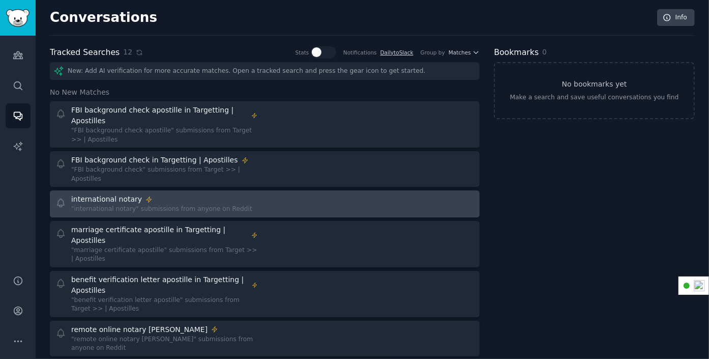
click at [203, 194] on div "international notary" at bounding box center [161, 199] width 181 height 11
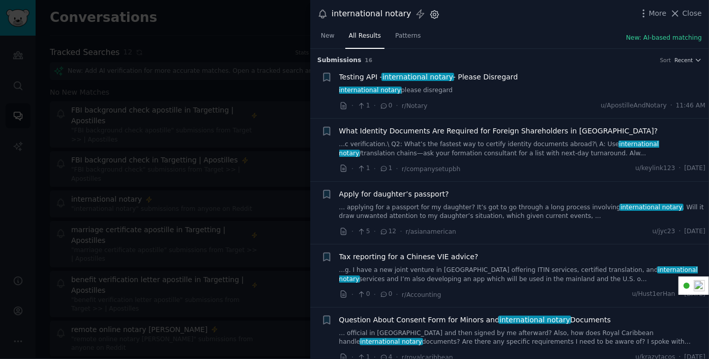
click at [433, 13] on icon "button" at bounding box center [434, 14] width 3 height 3
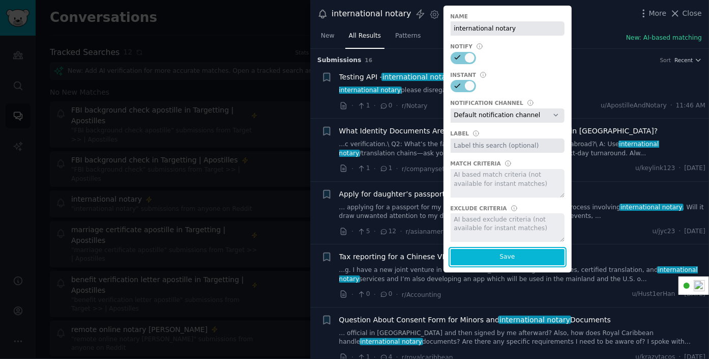
click at [485, 255] on button "Save" at bounding box center [508, 257] width 114 height 16
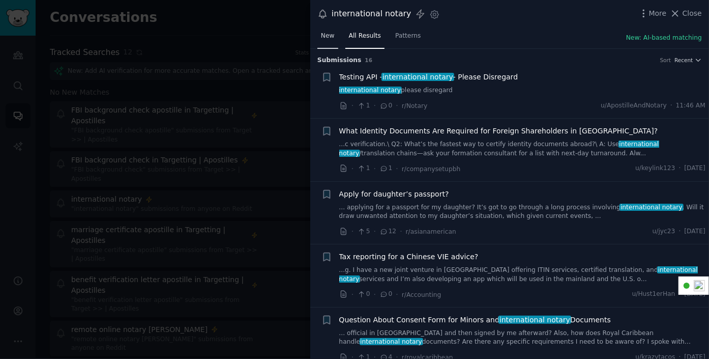
click at [327, 37] on span "New" at bounding box center [328, 36] width 14 height 9
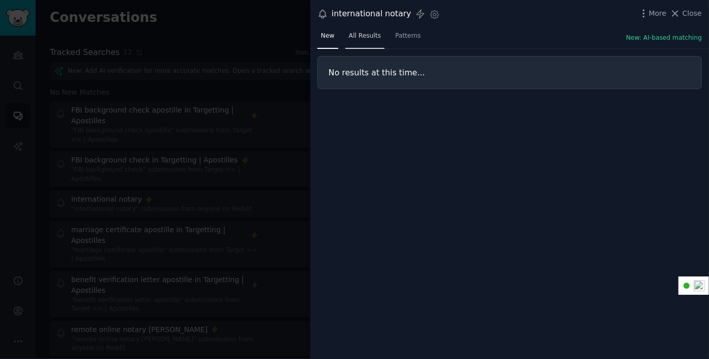
click at [364, 34] on span "All Results" at bounding box center [365, 36] width 32 height 9
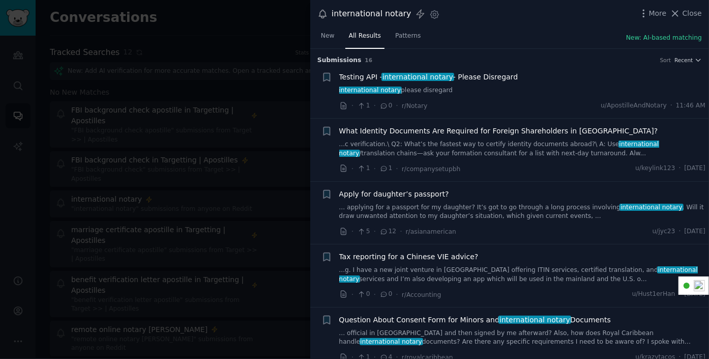
click at [365, 37] on span "All Results" at bounding box center [365, 36] width 32 height 9
click at [326, 35] on span "New" at bounding box center [328, 36] width 14 height 9
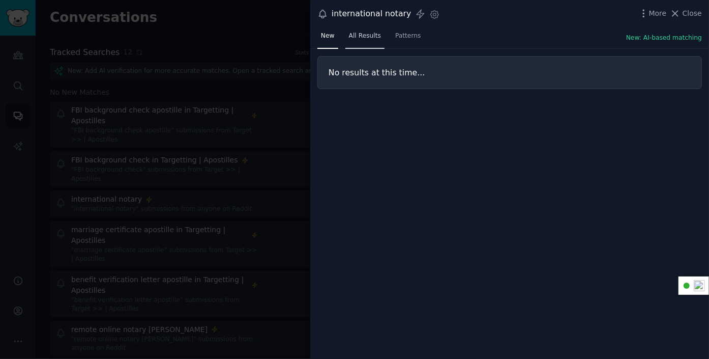
click at [373, 36] on span "All Results" at bounding box center [365, 36] width 32 height 9
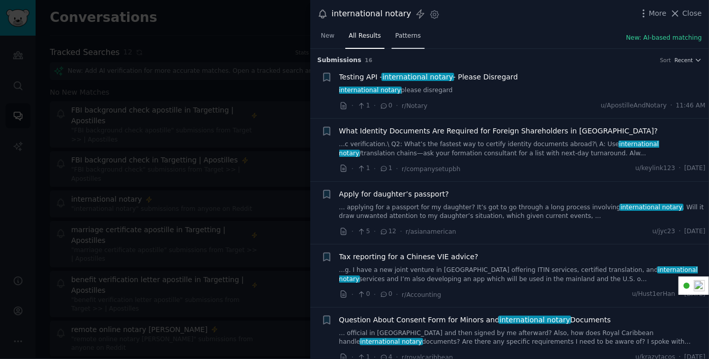
click at [409, 36] on span "Patterns" at bounding box center [407, 36] width 25 height 9
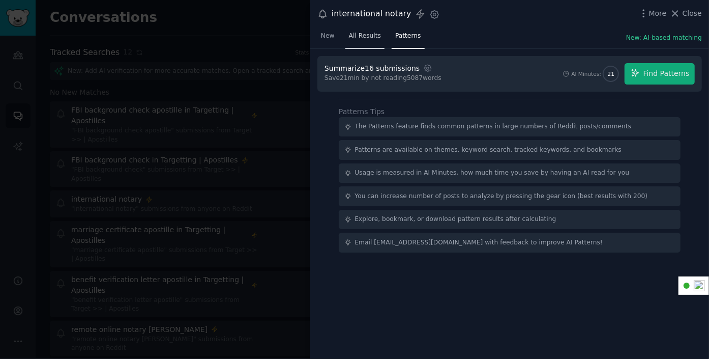
click at [365, 35] on span "All Results" at bounding box center [365, 36] width 32 height 9
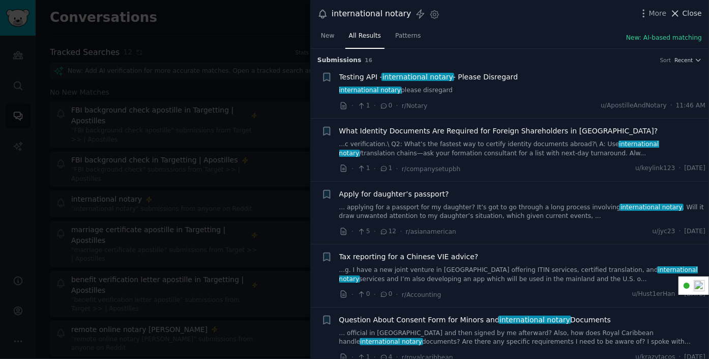
click at [691, 15] on span "Close" at bounding box center [692, 13] width 19 height 11
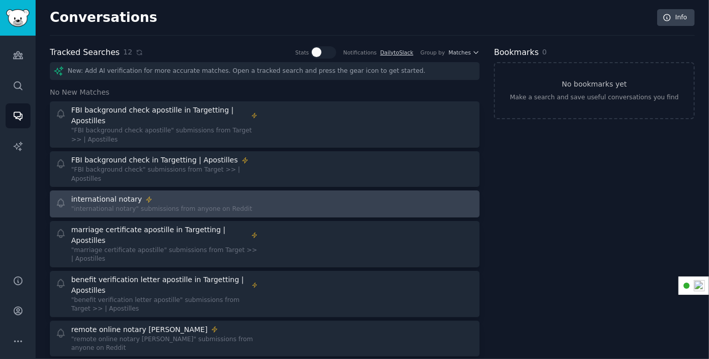
click at [183, 194] on div "international notary" at bounding box center [161, 199] width 181 height 11
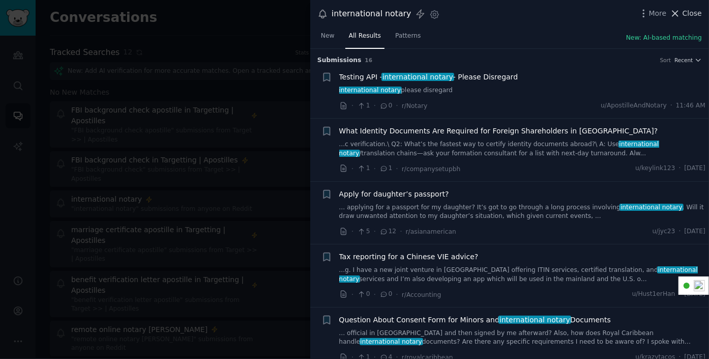
click at [691, 15] on span "Close" at bounding box center [692, 13] width 19 height 11
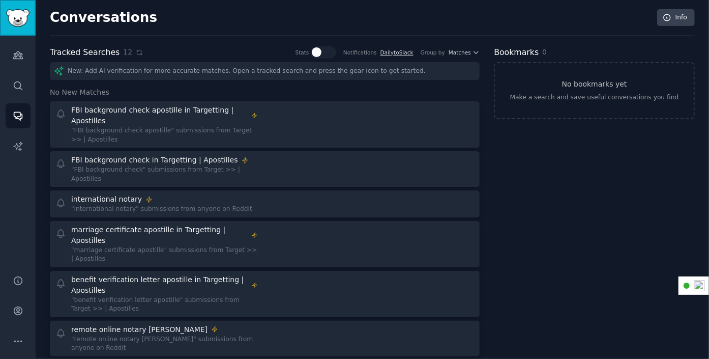
click at [26, 18] on img "Sidebar" at bounding box center [17, 18] width 23 height 18
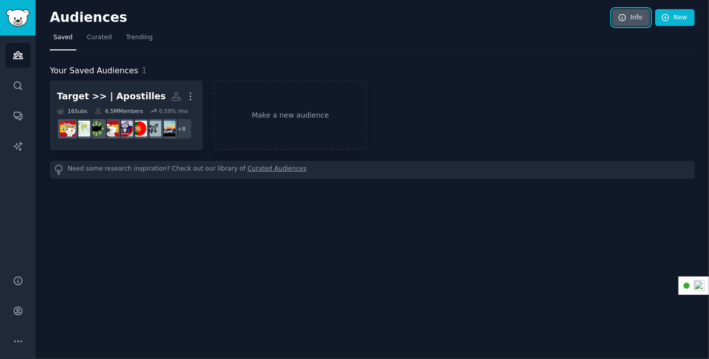
click at [638, 16] on link "Info" at bounding box center [632, 17] width 38 height 17
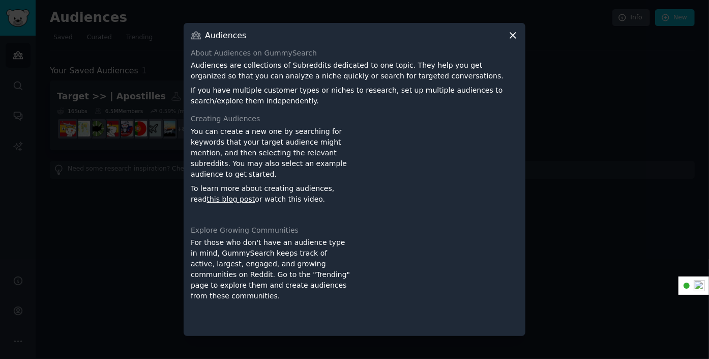
click at [512, 34] on icon at bounding box center [513, 36] width 6 height 6
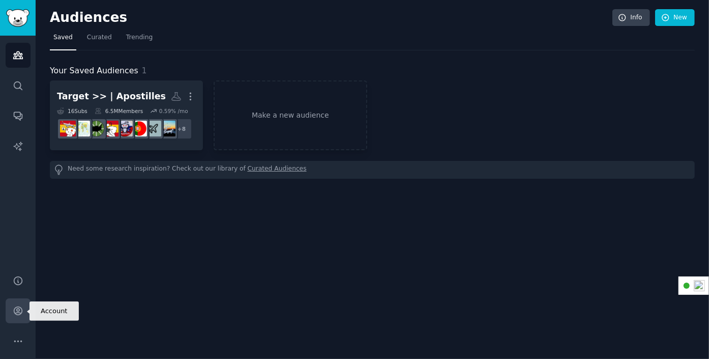
click at [18, 314] on icon "Sidebar" at bounding box center [18, 311] width 8 height 8
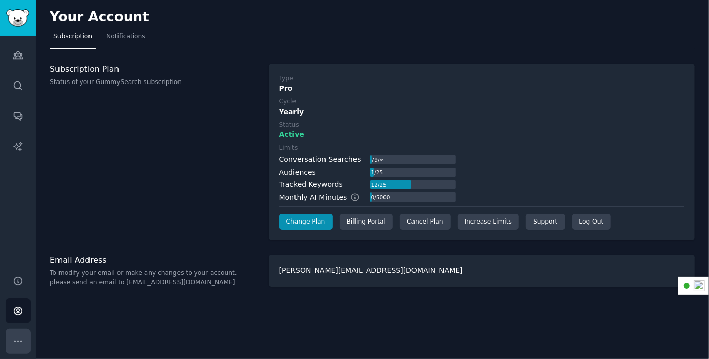
click at [19, 340] on icon "Sidebar" at bounding box center [18, 341] width 11 height 11
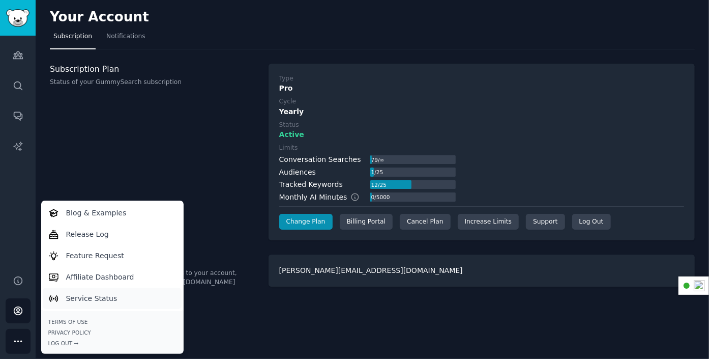
click at [99, 298] on p "Service Status" at bounding box center [91, 298] width 51 height 11
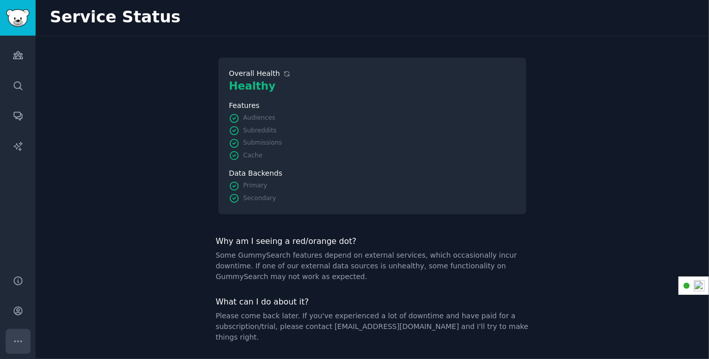
click at [19, 333] on button "More" at bounding box center [18, 341] width 25 height 25
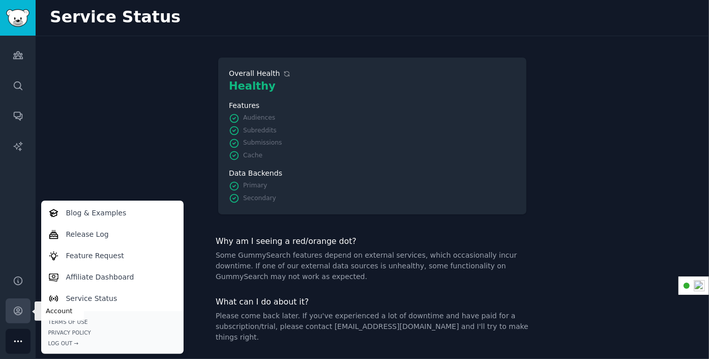
click at [20, 309] on icon "Sidebar" at bounding box center [18, 310] width 11 height 11
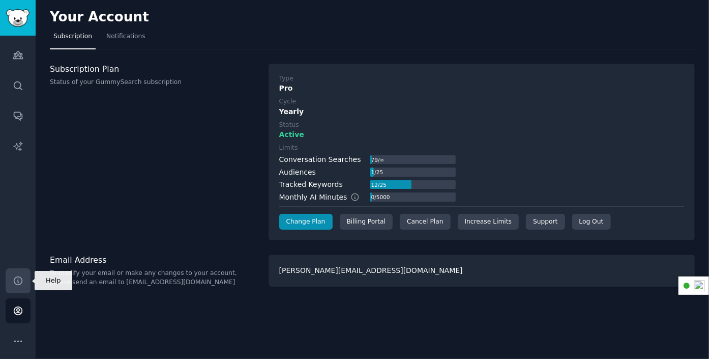
click at [19, 281] on icon "Sidebar" at bounding box center [18, 280] width 11 height 11
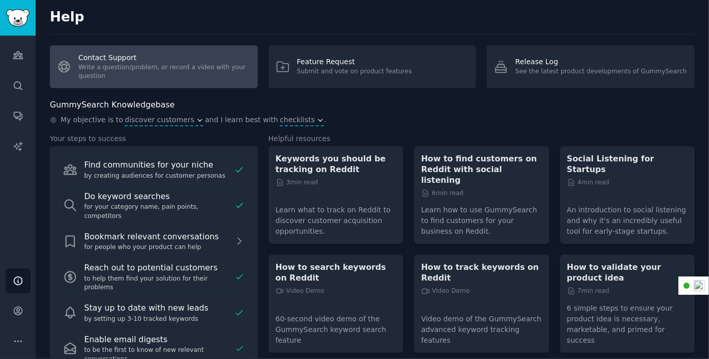
click at [123, 62] on link "Contact Support Write a question/problem, or record a video with your question" at bounding box center [154, 66] width 208 height 43
click at [110, 67] on link "Contact Support Write a question/problem, or record a video with your question" at bounding box center [154, 66] width 208 height 43
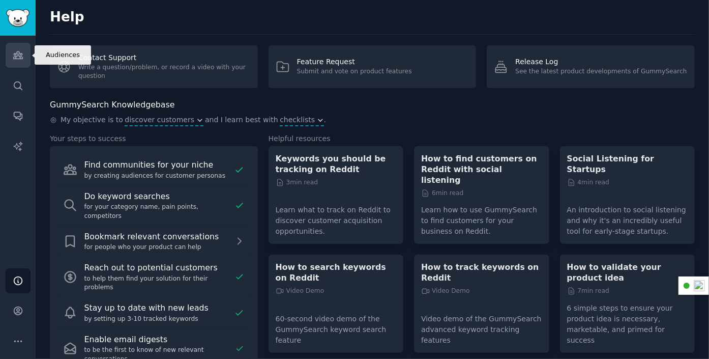
click at [16, 52] on icon "Sidebar" at bounding box center [17, 55] width 9 height 7
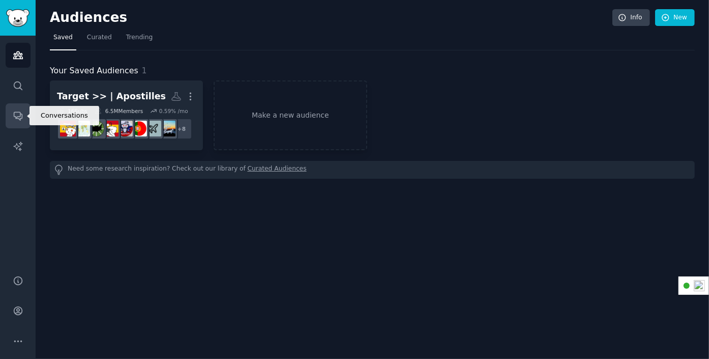
click at [17, 115] on icon "Sidebar" at bounding box center [18, 115] width 11 height 11
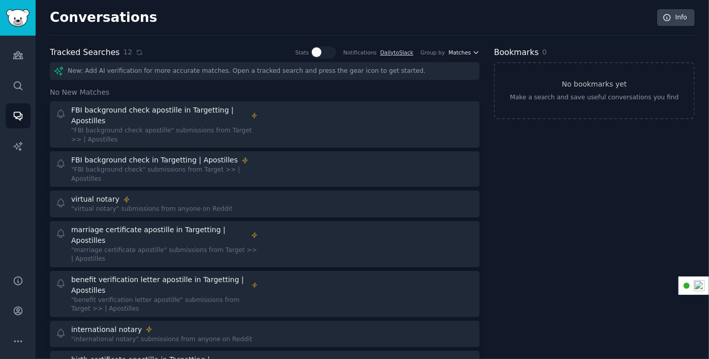
click at [455, 49] on span "Matches" at bounding box center [460, 52] width 22 height 7
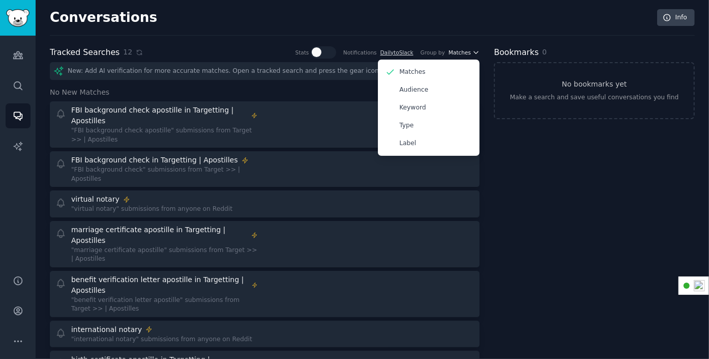
click at [455, 49] on span "Matches" at bounding box center [460, 52] width 22 height 7
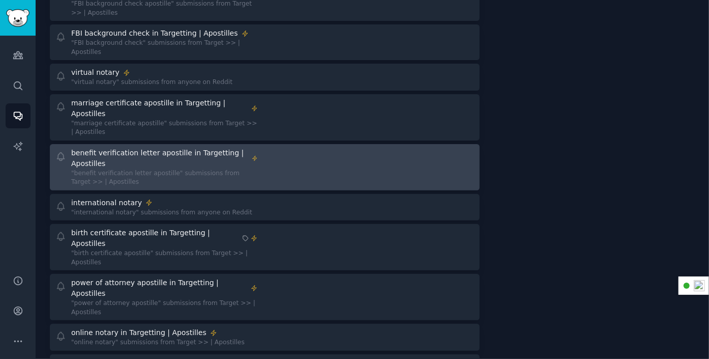
scroll to position [152, 0]
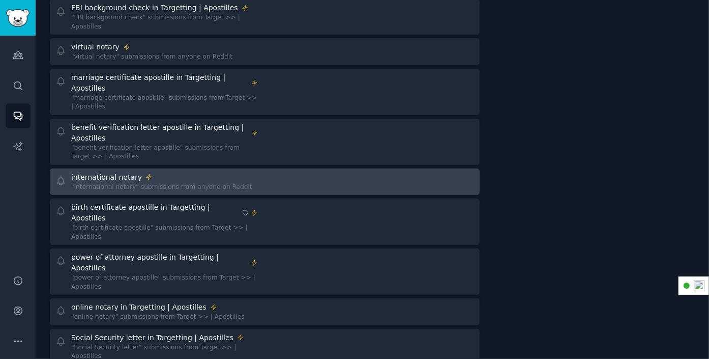
click at [254, 172] on div "international notary "international notary" submissions from anyone on Reddit" at bounding box center [156, 182] width 202 height 20
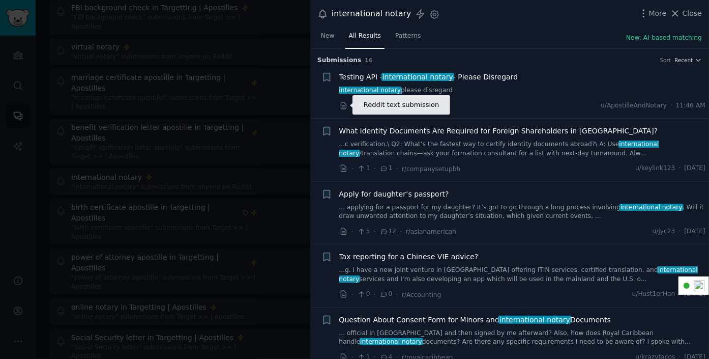
click at [343, 102] on icon at bounding box center [343, 105] width 9 height 9
click at [177, 7] on div at bounding box center [354, 179] width 709 height 359
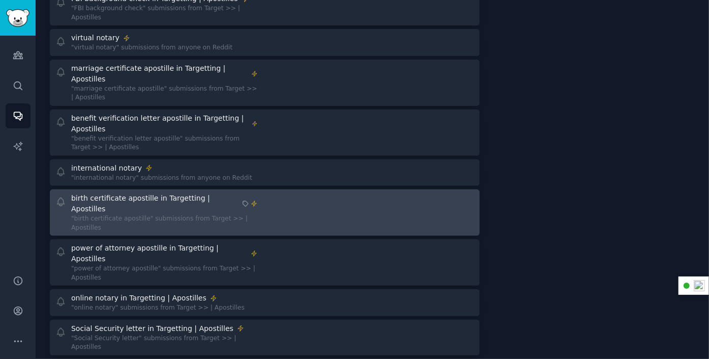
scroll to position [203, 0]
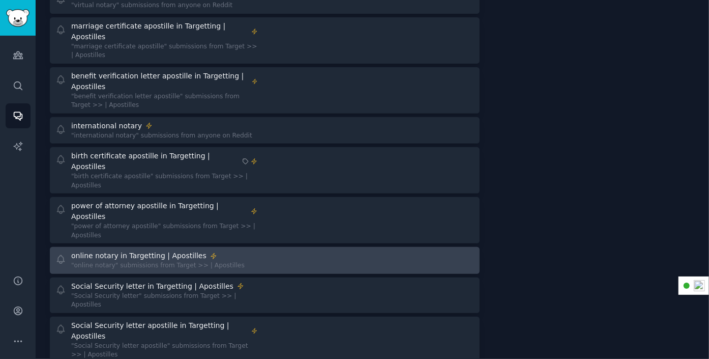
click at [188, 250] on div "online notary in Targetting | Apostilles" at bounding box center [138, 255] width 135 height 11
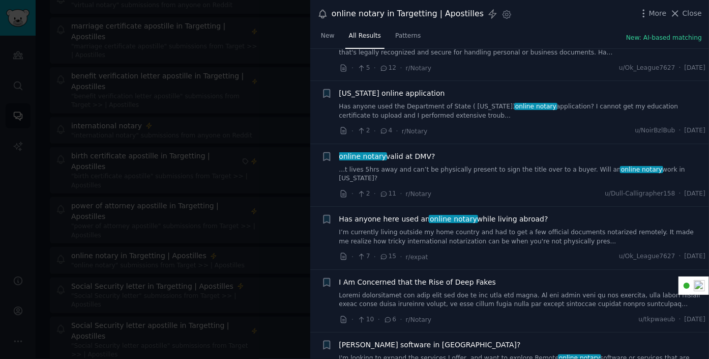
scroll to position [254, 0]
